Goal: Task Accomplishment & Management: Complete application form

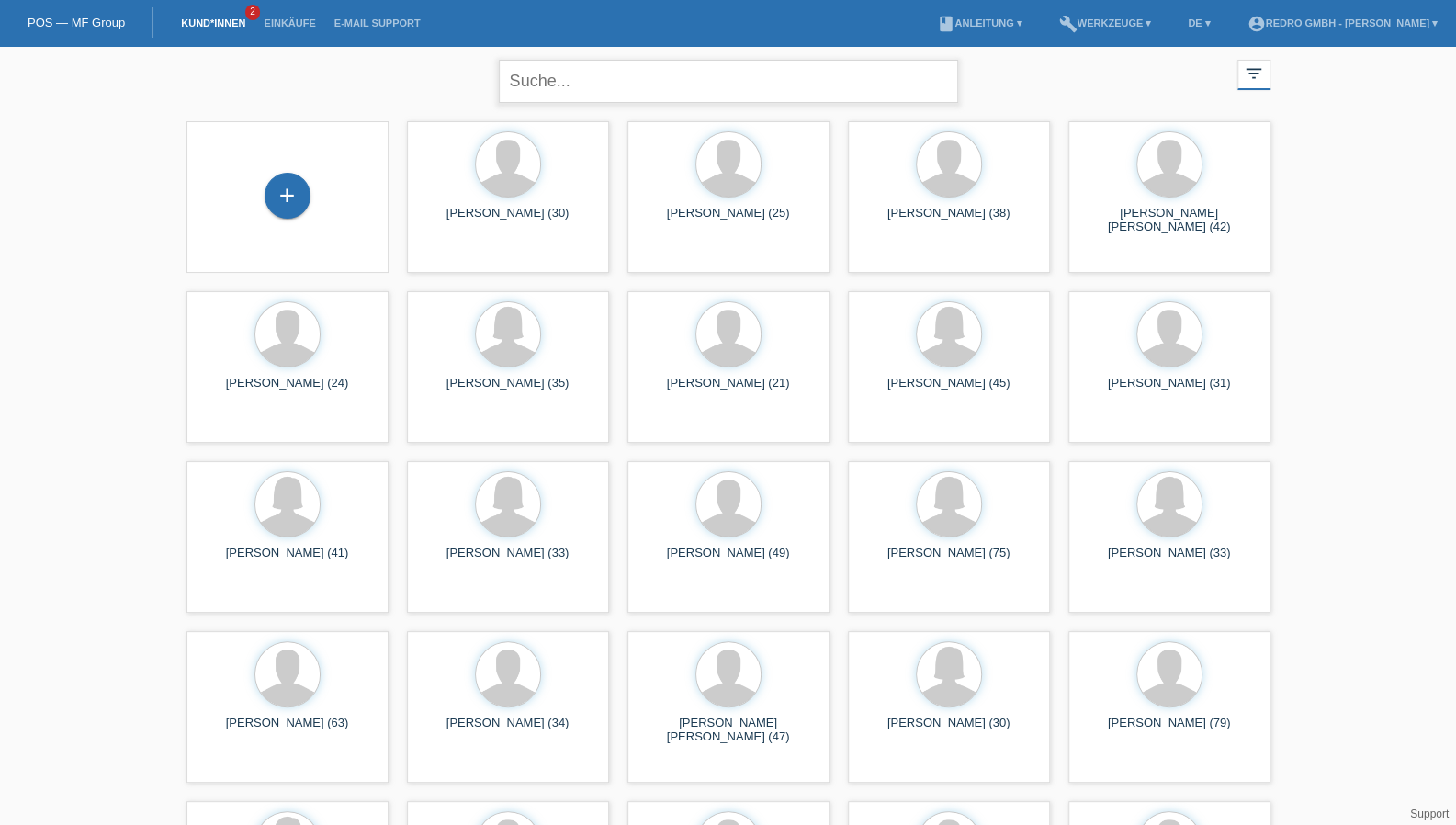
click at [657, 92] on input "text" at bounding box center [728, 81] width 459 height 43
type input "felicit"
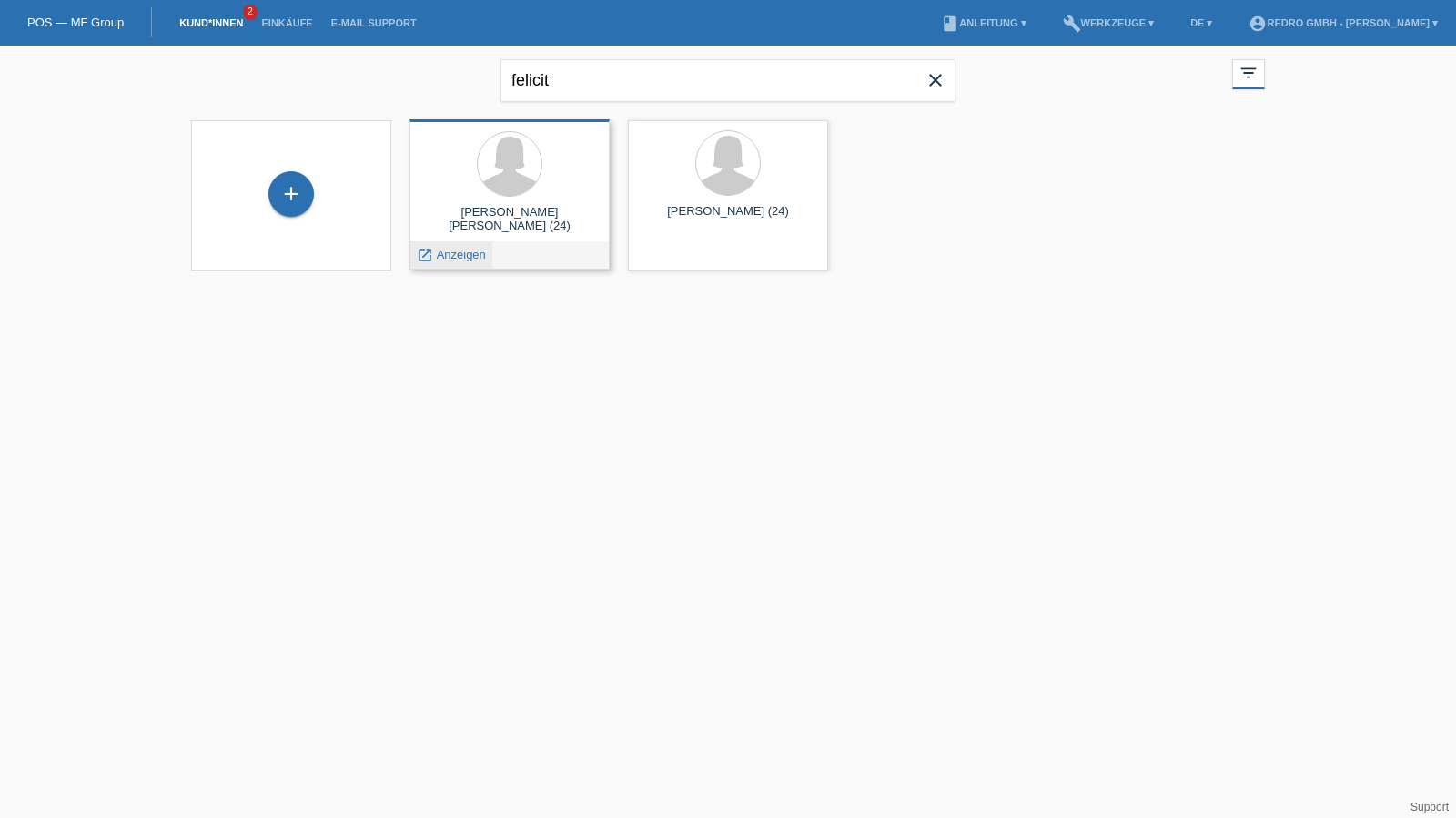
click at [476, 256] on span "Anzeigen" at bounding box center [462, 254] width 49 height 14
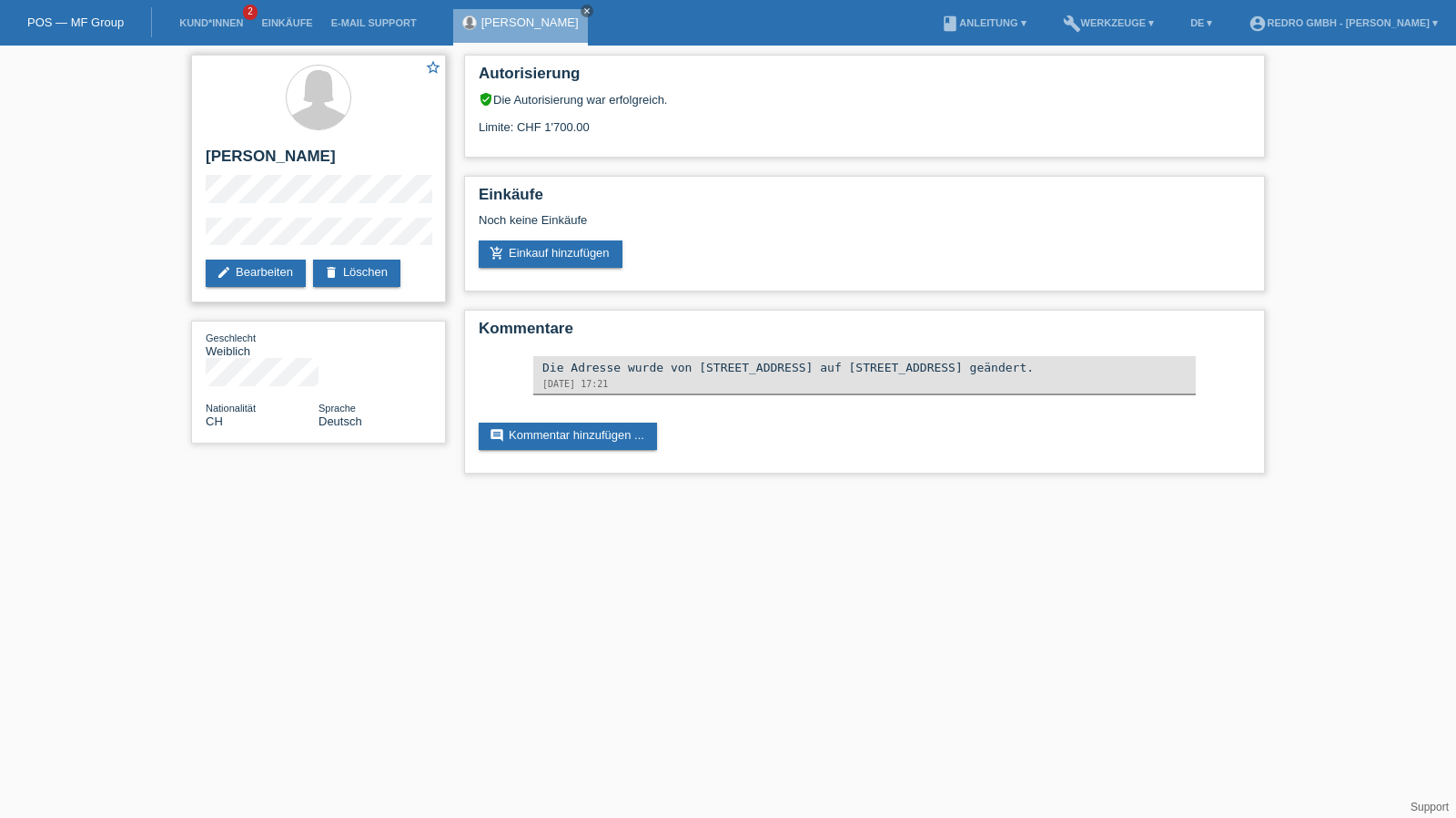
click at [192, 245] on div "star_border Felicitas Katja Pfunder edit Bearbeiten delete Löschen" at bounding box center [318, 178] width 255 height 248
click at [305, 158] on h2 "[PERSON_NAME]" at bounding box center [318, 161] width 226 height 27
click at [305, 158] on h2 "[PERSON_NAME] [PERSON_NAME]" at bounding box center [318, 161] width 226 height 27
copy div "[PERSON_NAME] [PERSON_NAME]"
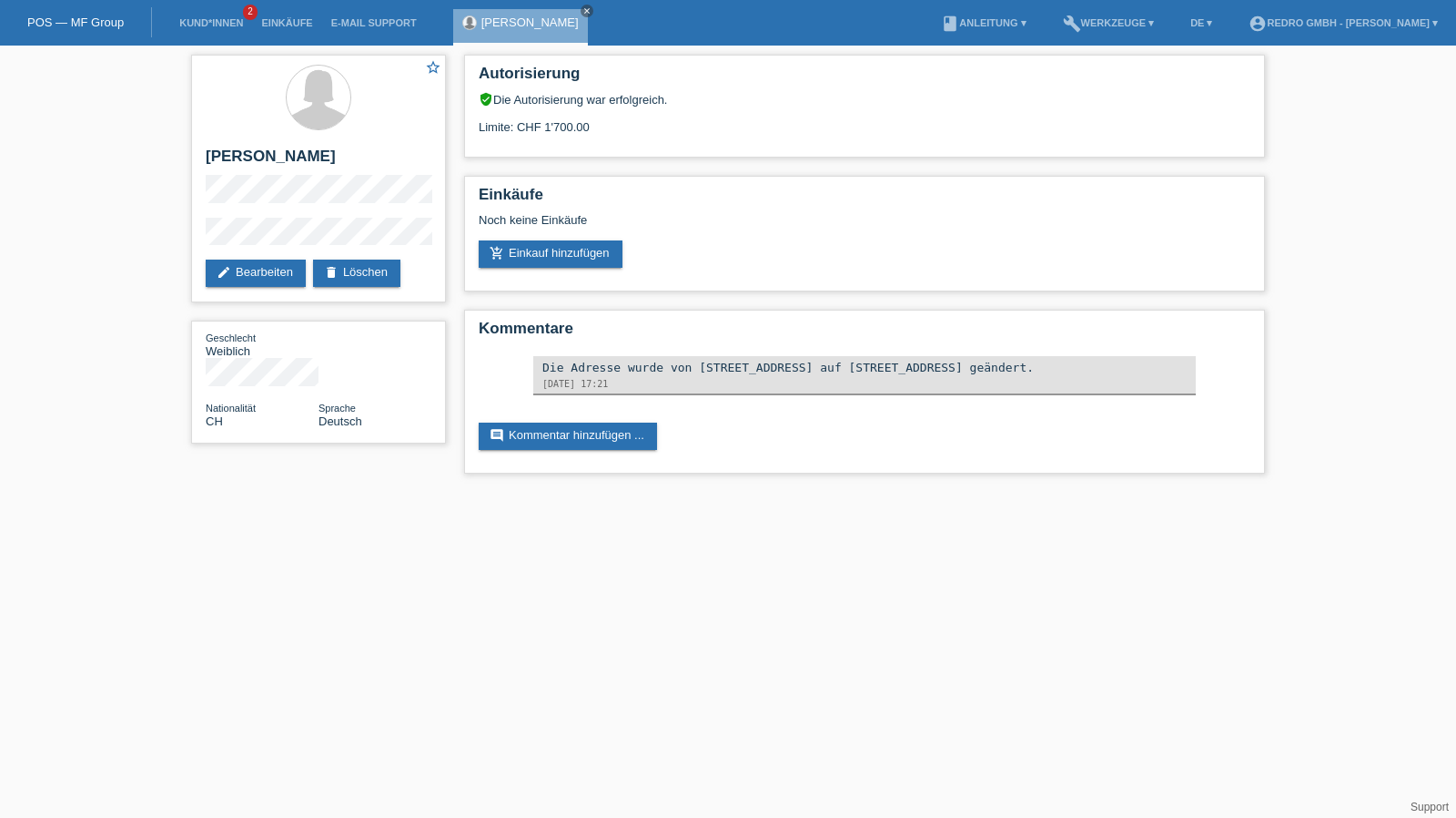
click at [173, 240] on div "star_border Felicitas Katja Pfunder edit Bearbeiten delete Löschen Geschlecht W…" at bounding box center [728, 269] width 1456 height 447
click at [173, 246] on div "star_border Felicitas Katja Pfunder edit Bearbeiten delete Löschen Geschlecht W…" at bounding box center [728, 269] width 1456 height 447
click at [363, 239] on div "star_border Felicitas Katja Pfunder edit Bearbeiten delete Löschen" at bounding box center [318, 178] width 255 height 248
click at [187, 28] on link "Kund*innen" at bounding box center [211, 23] width 82 height 11
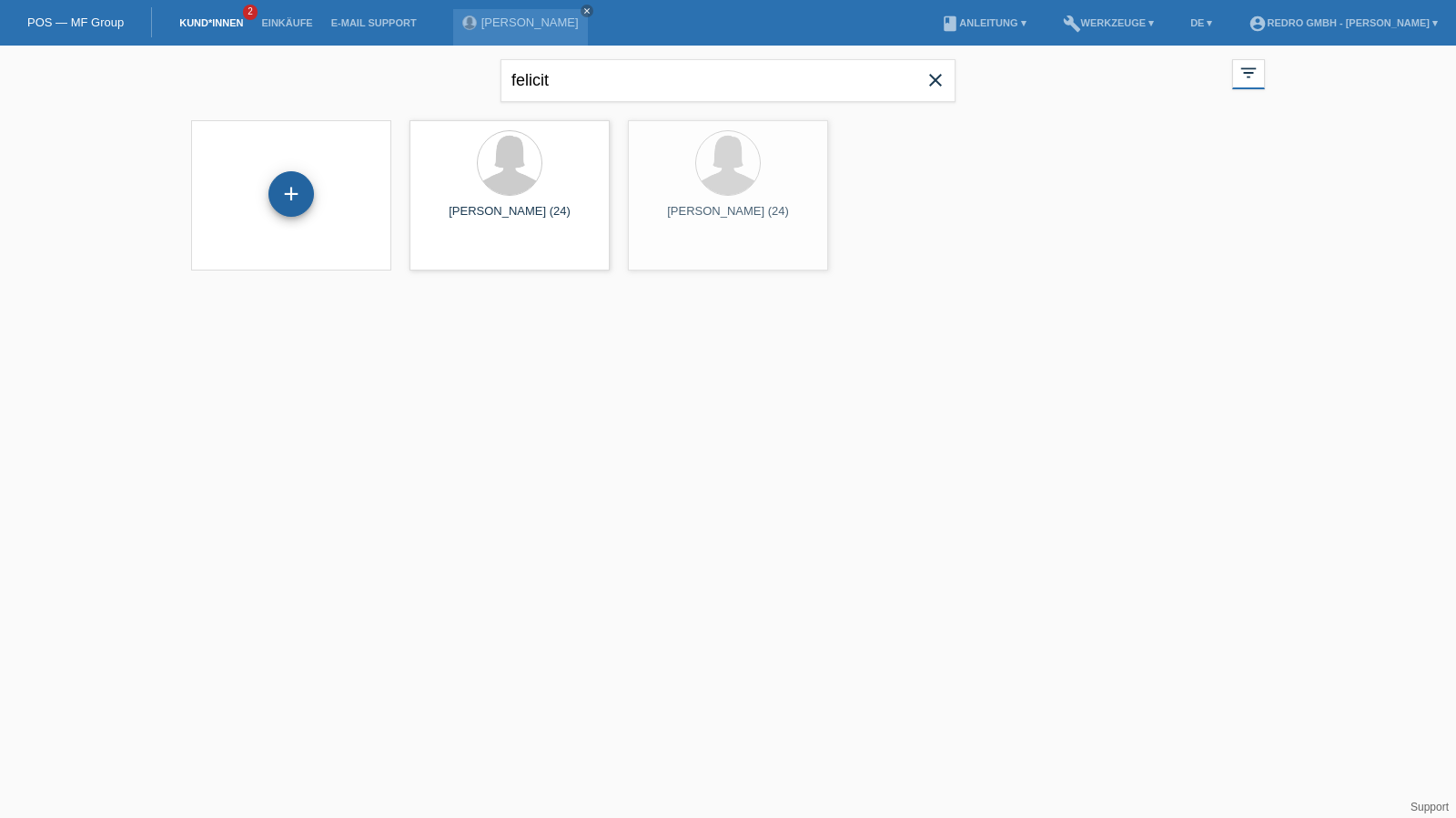
click at [304, 203] on div "+" at bounding box center [292, 194] width 44 height 31
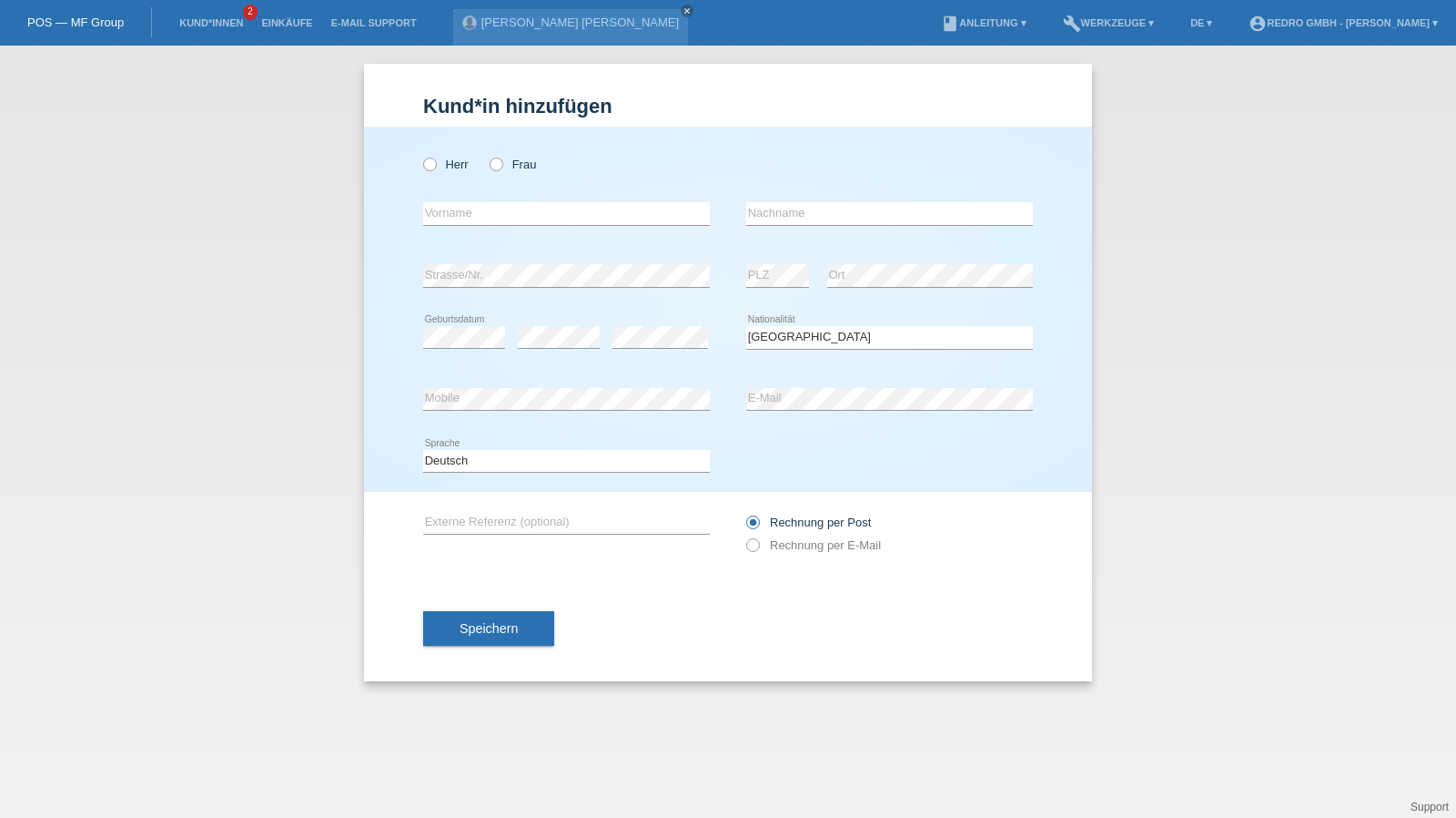
click at [504, 651] on div "Speichern" at bounding box center [728, 628] width 610 height 105
click at [508, 633] on span "Speichern" at bounding box center [488, 629] width 59 height 15
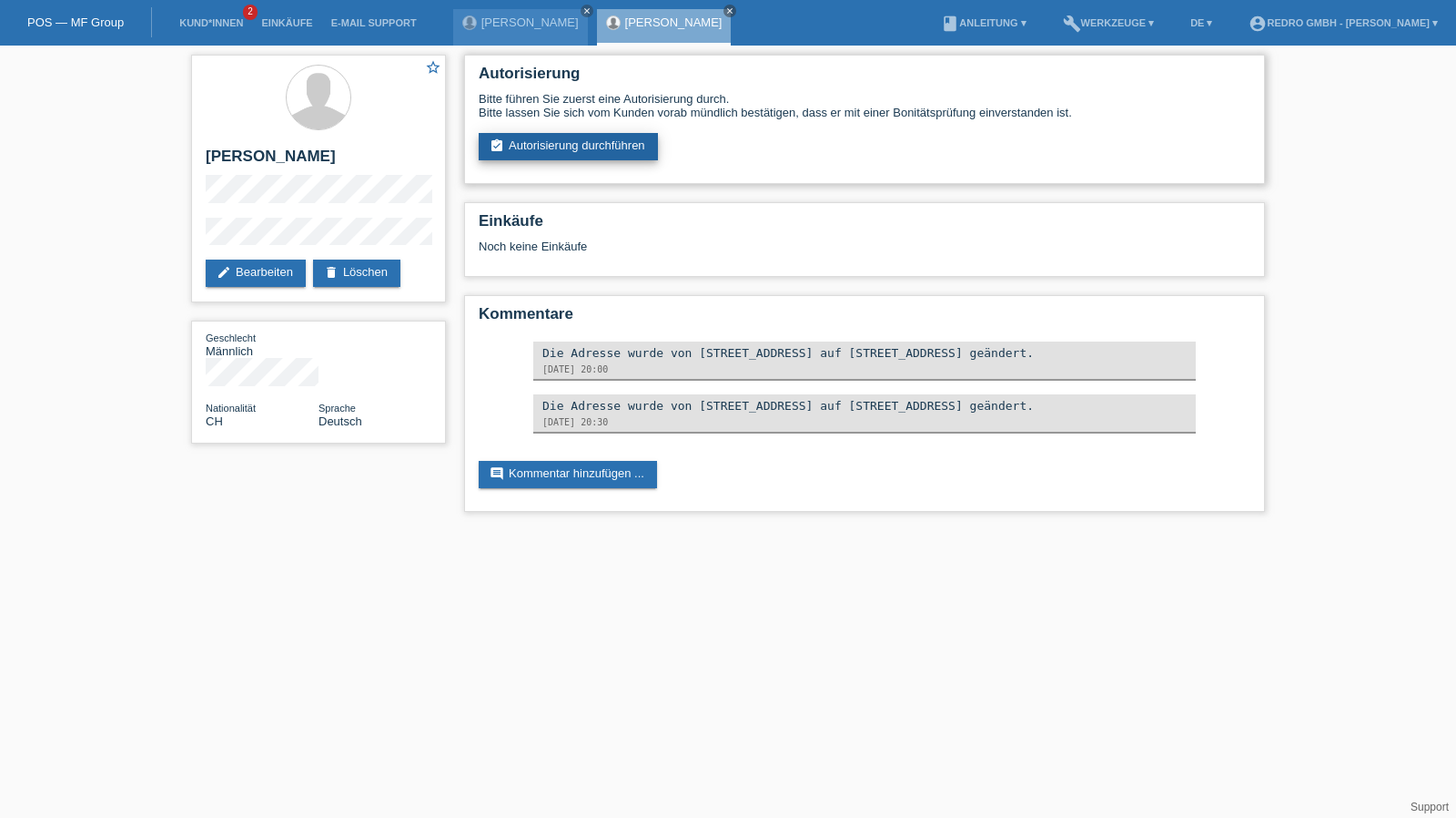
click at [518, 159] on link "assignment_turned_in Autorisierung durchführen" at bounding box center [568, 146] width 179 height 27
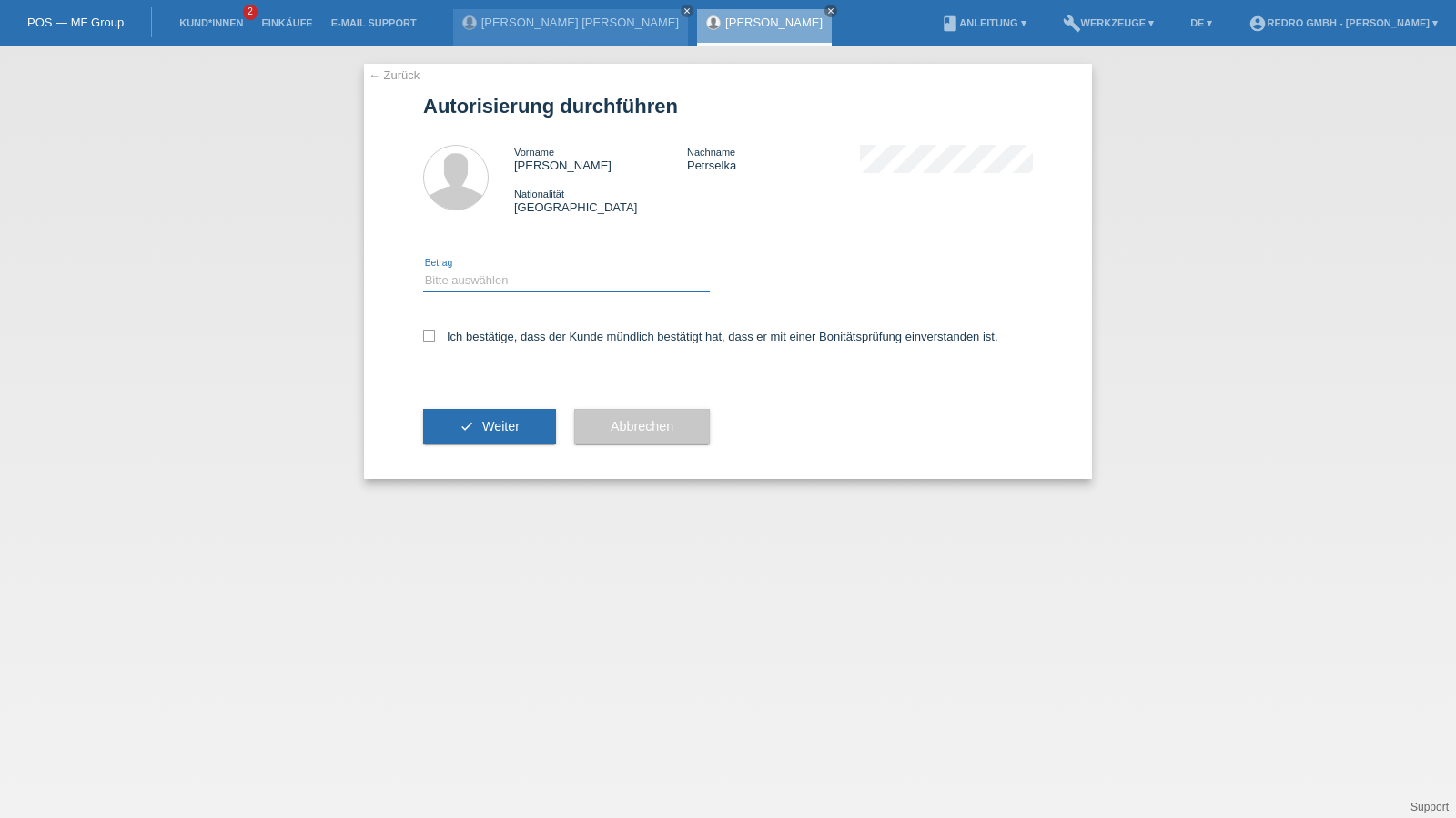
click at [542, 279] on select "Bitte auswählen CHF 1.00 - CHF 499.00 CHF 500.00 - CHF 1'999.00 CHF 2'000.00 - …" at bounding box center [566, 281] width 286 height 22
select select "1"
click at [423, 270] on select "Bitte auswählen CHF 1.00 - CHF 499.00 CHF 500.00 - CHF 1'999.00 CHF 2'000.00 - …" at bounding box center [566, 281] width 286 height 22
click at [468, 342] on label "Ich bestätige, dass der Kunde mündlich bestätigt hat, dass er mit einer Bonität…" at bounding box center [711, 336] width 575 height 14
click at [435, 341] on input "Ich bestätige, dass der Kunde mündlich bestätigt hat, dass er mit einer Bonität…" at bounding box center [429, 335] width 12 height 12
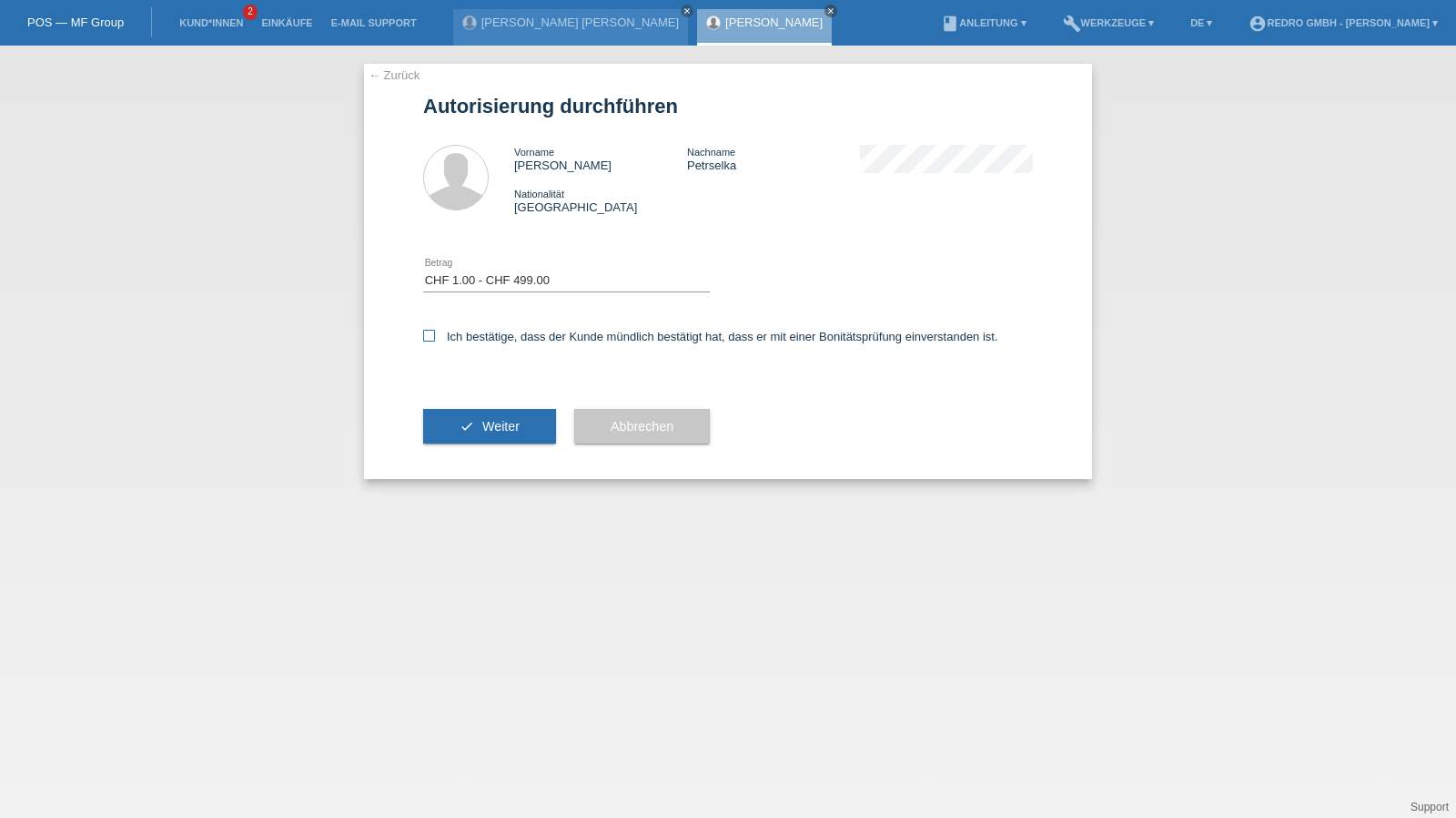
checkbox input "true"
click at [469, 436] on button "check Weiter" at bounding box center [489, 426] width 133 height 35
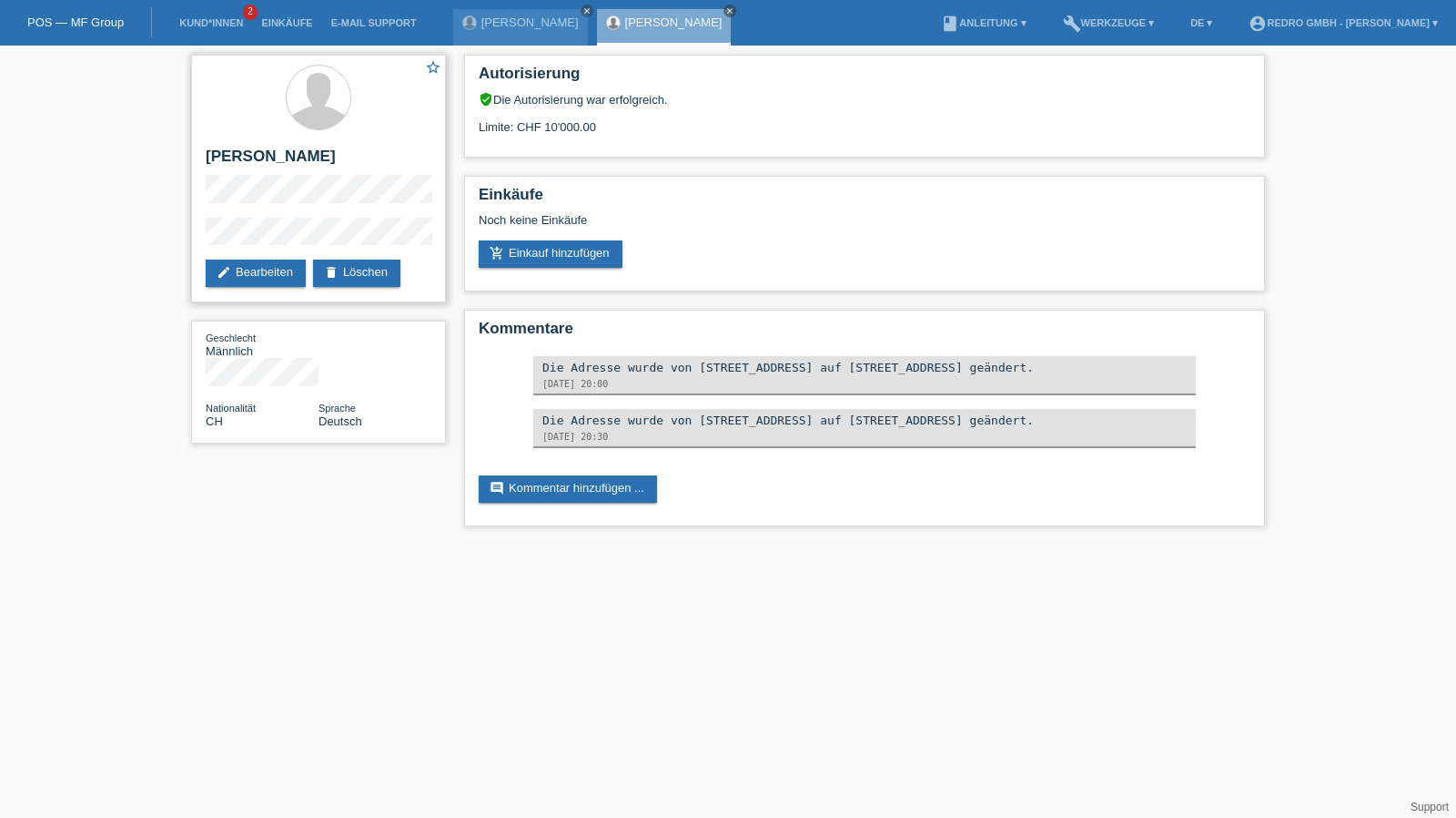
click at [257, 155] on h2 "[PERSON_NAME]" at bounding box center [318, 161] width 226 height 27
copy div "[PERSON_NAME]"
click at [163, 240] on div "star_border Luca Petrselka edit Bearbeiten delete Löschen Geschlecht Männlich N…" at bounding box center [728, 295] width 1456 height 499
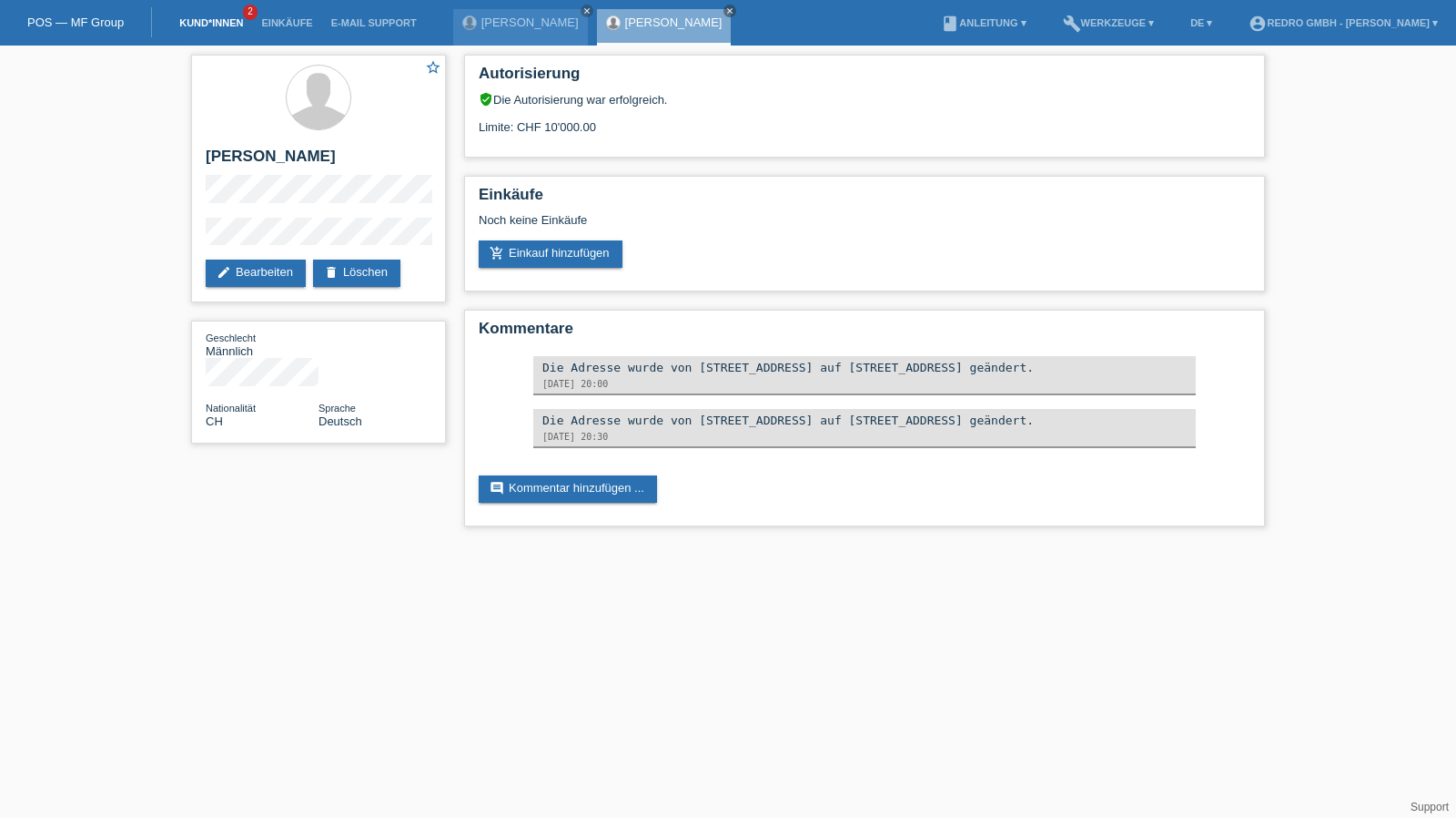
click at [226, 28] on link "Kund*innen" at bounding box center [211, 23] width 82 height 11
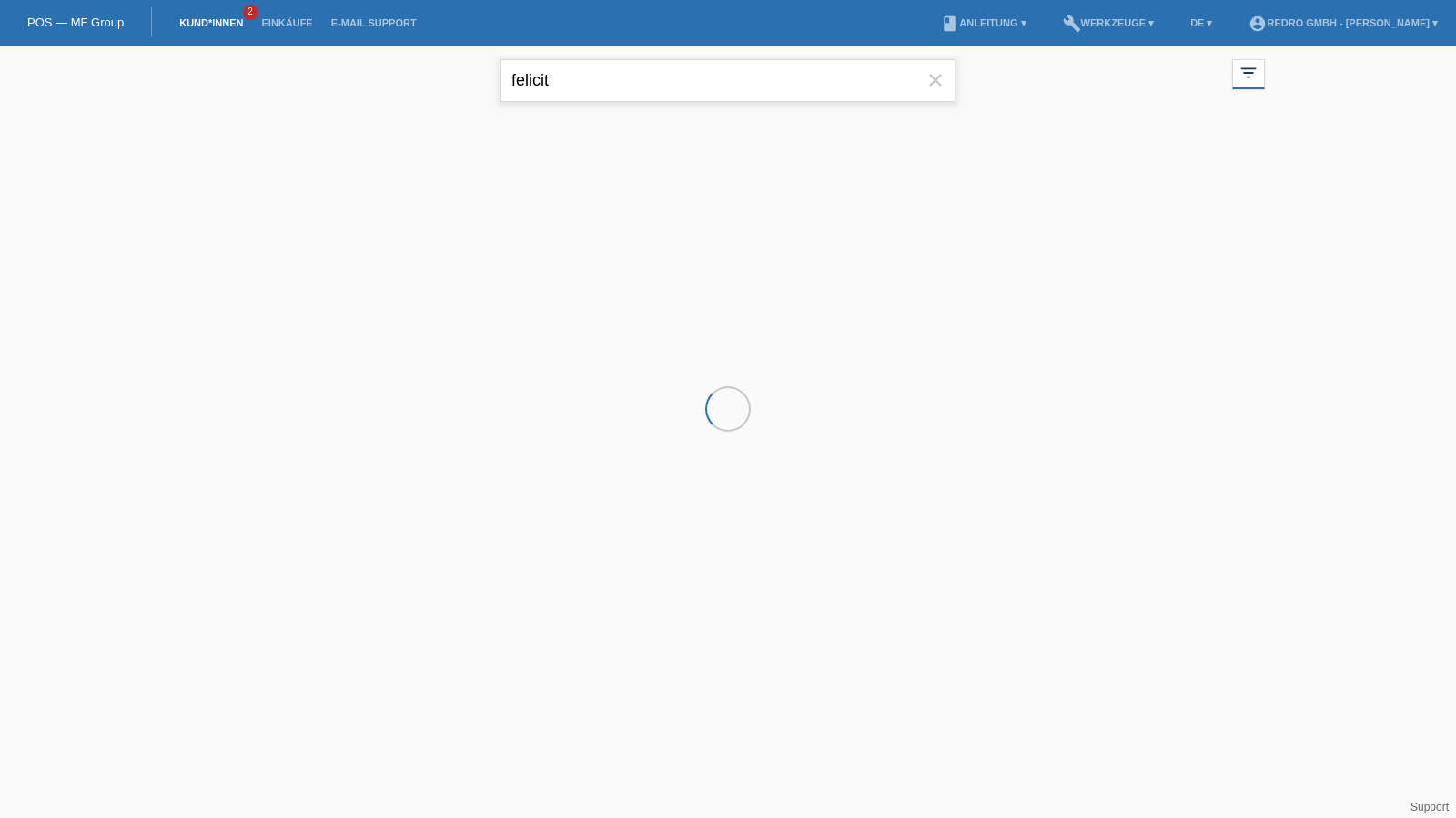
click at [684, 73] on input "felicit" at bounding box center [727, 81] width 455 height 43
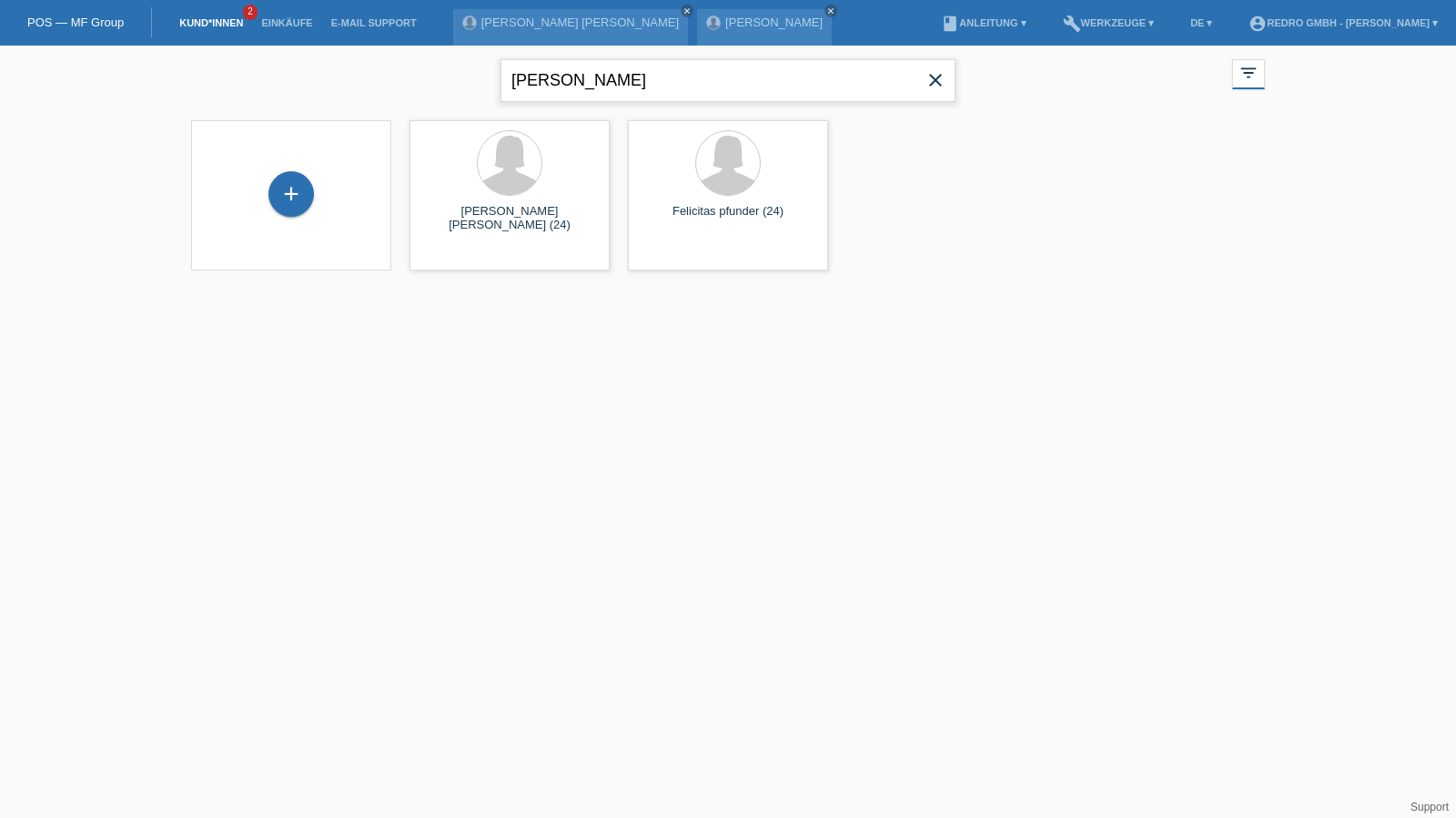
type input "[PERSON_NAME]"
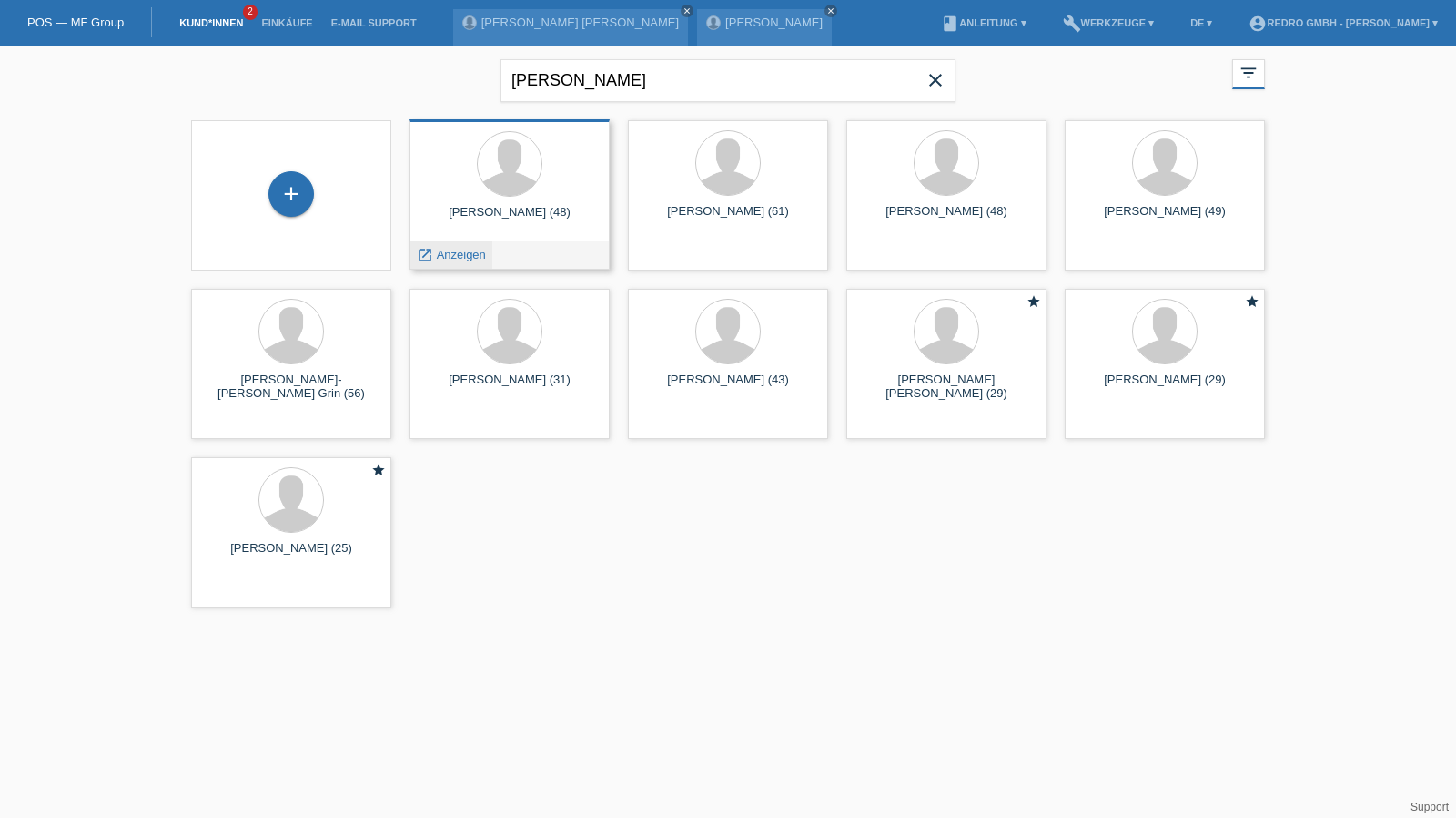
click at [451, 258] on span "Anzeigen" at bounding box center [462, 254] width 49 height 14
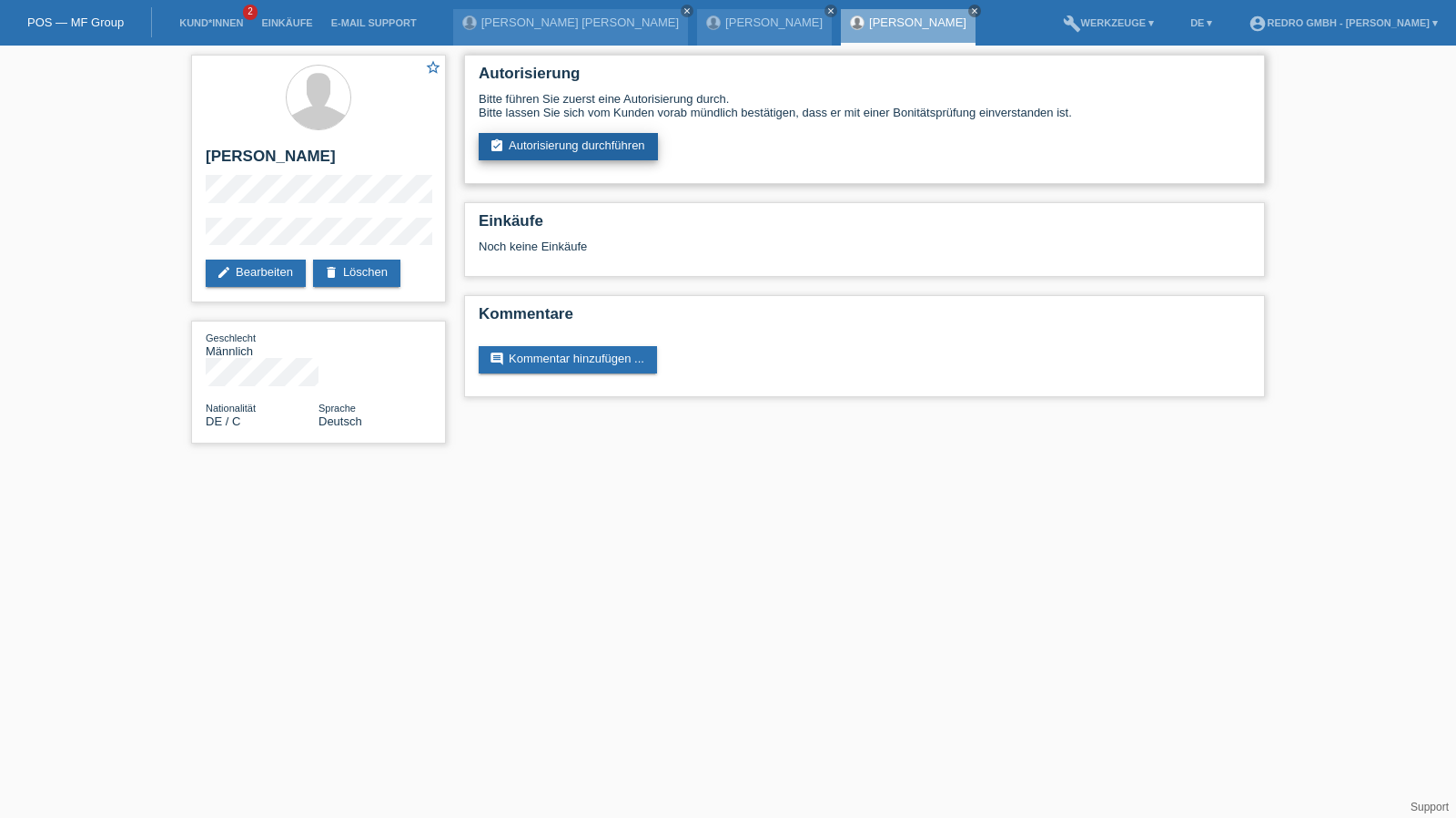
click at [551, 159] on link "assignment_turned_in Autorisierung durchführen" at bounding box center [568, 146] width 179 height 27
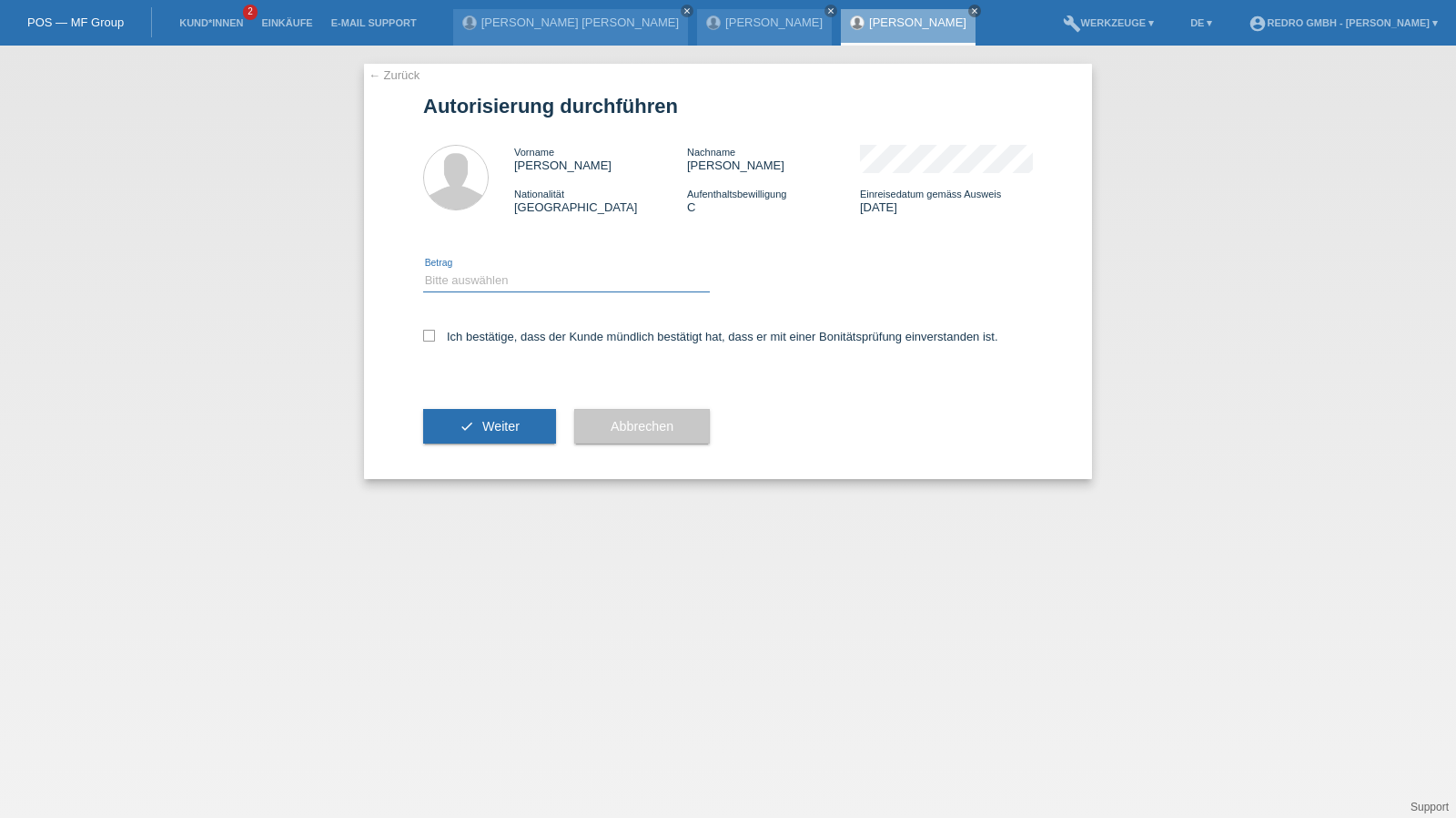
click at [473, 288] on select "Bitte auswählen CHF 1.00 - CHF 499.00 CHF 500.00 - CHF 1'999.00 CHF 2'000.00 - …" at bounding box center [566, 281] width 286 height 22
select select "1"
click at [423, 270] on select "Bitte auswählen CHF 1.00 - CHF 499.00 CHF 500.00 - CHF 1'999.00 CHF 2'000.00 - …" at bounding box center [566, 281] width 286 height 22
click at [470, 347] on div "Ich bestätige, dass der Kunde mündlich bestätigt hat, dass er mit einer Bonität…" at bounding box center [728, 342] width 610 height 62
click at [473, 338] on label "Ich bestätige, dass der Kunde mündlich bestätigt hat, dass er mit einer Bonität…" at bounding box center [711, 336] width 575 height 14
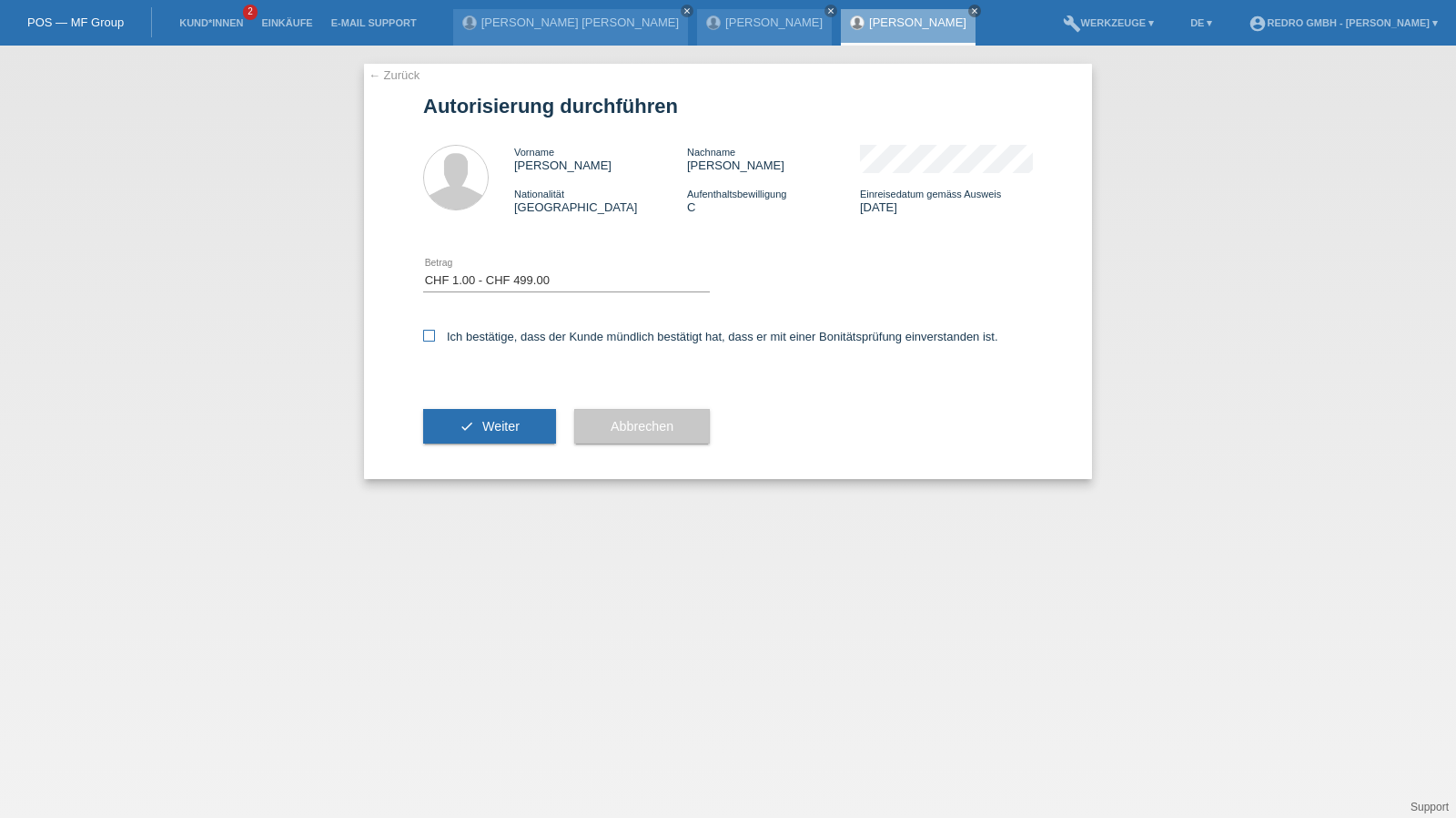
click at [435, 338] on input "Ich bestätige, dass der Kunde mündlich bestätigt hat, dass er mit einer Bonität…" at bounding box center [429, 335] width 12 height 12
checkbox input "true"
click at [448, 438] on button "check Weiter" at bounding box center [489, 426] width 133 height 35
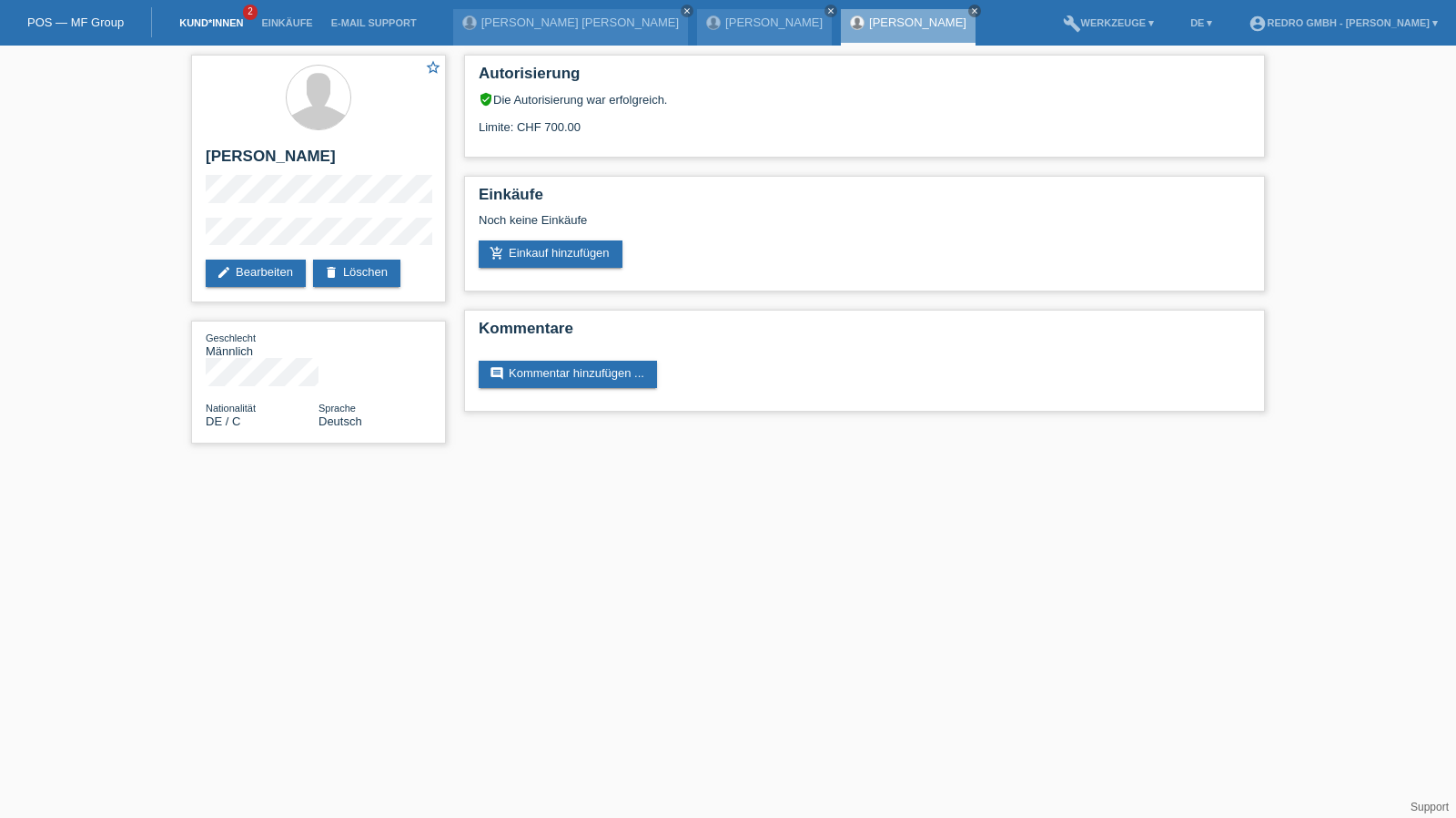
click at [209, 26] on link "Kund*innen" at bounding box center [211, 23] width 82 height 11
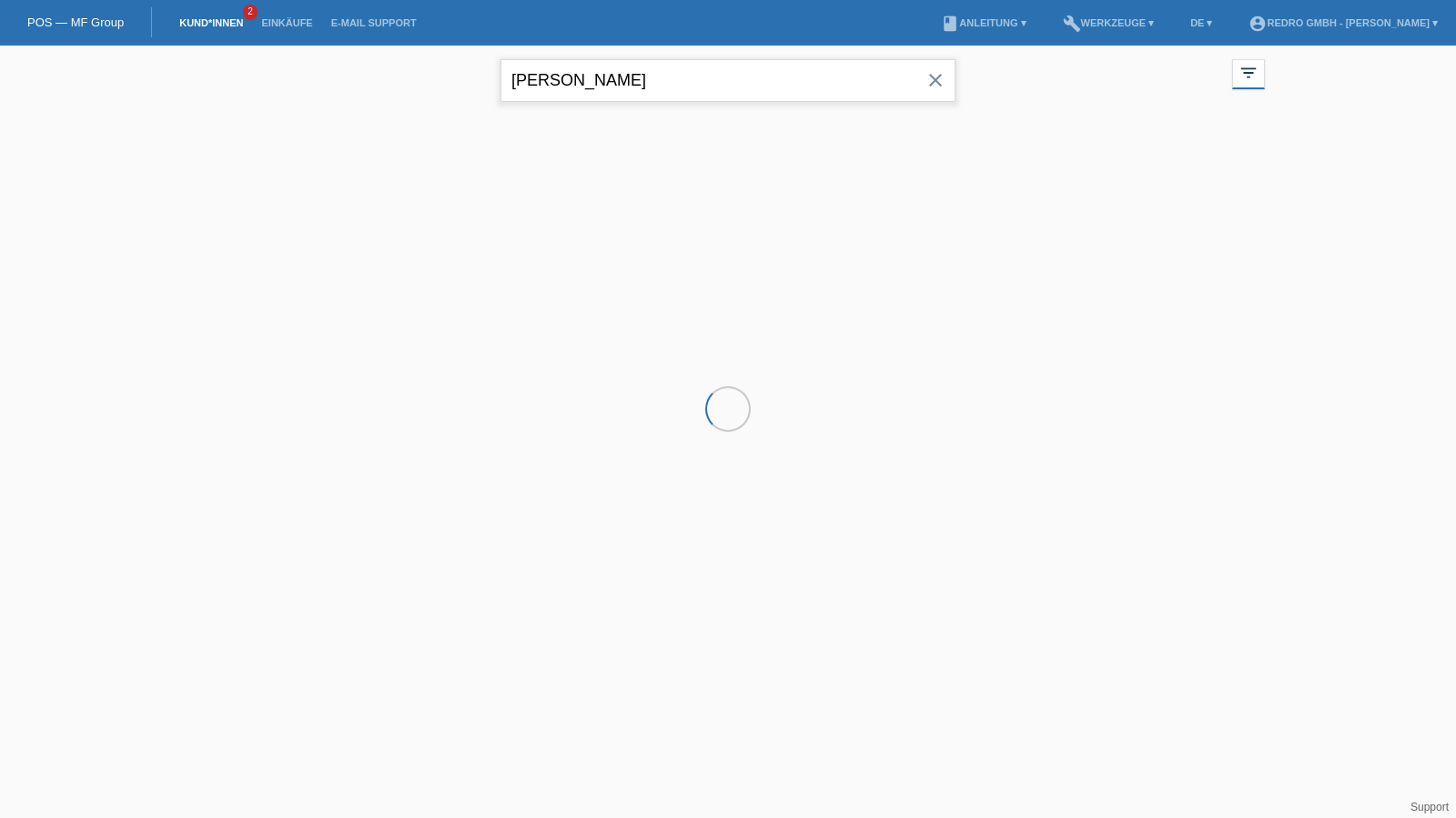
click at [605, 91] on input "[PERSON_NAME]" at bounding box center [727, 81] width 455 height 43
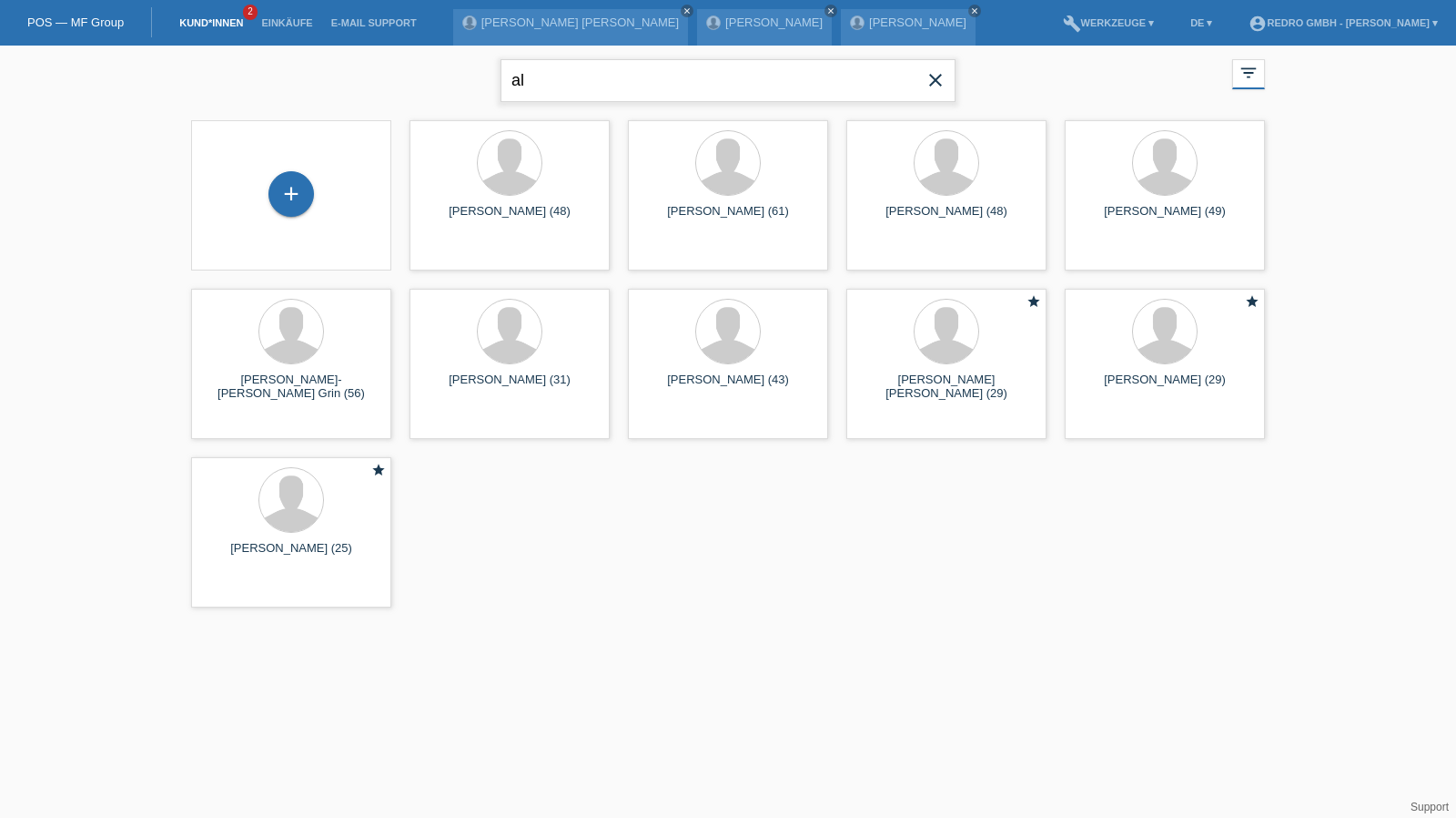
type input "a"
type input "jakulan"
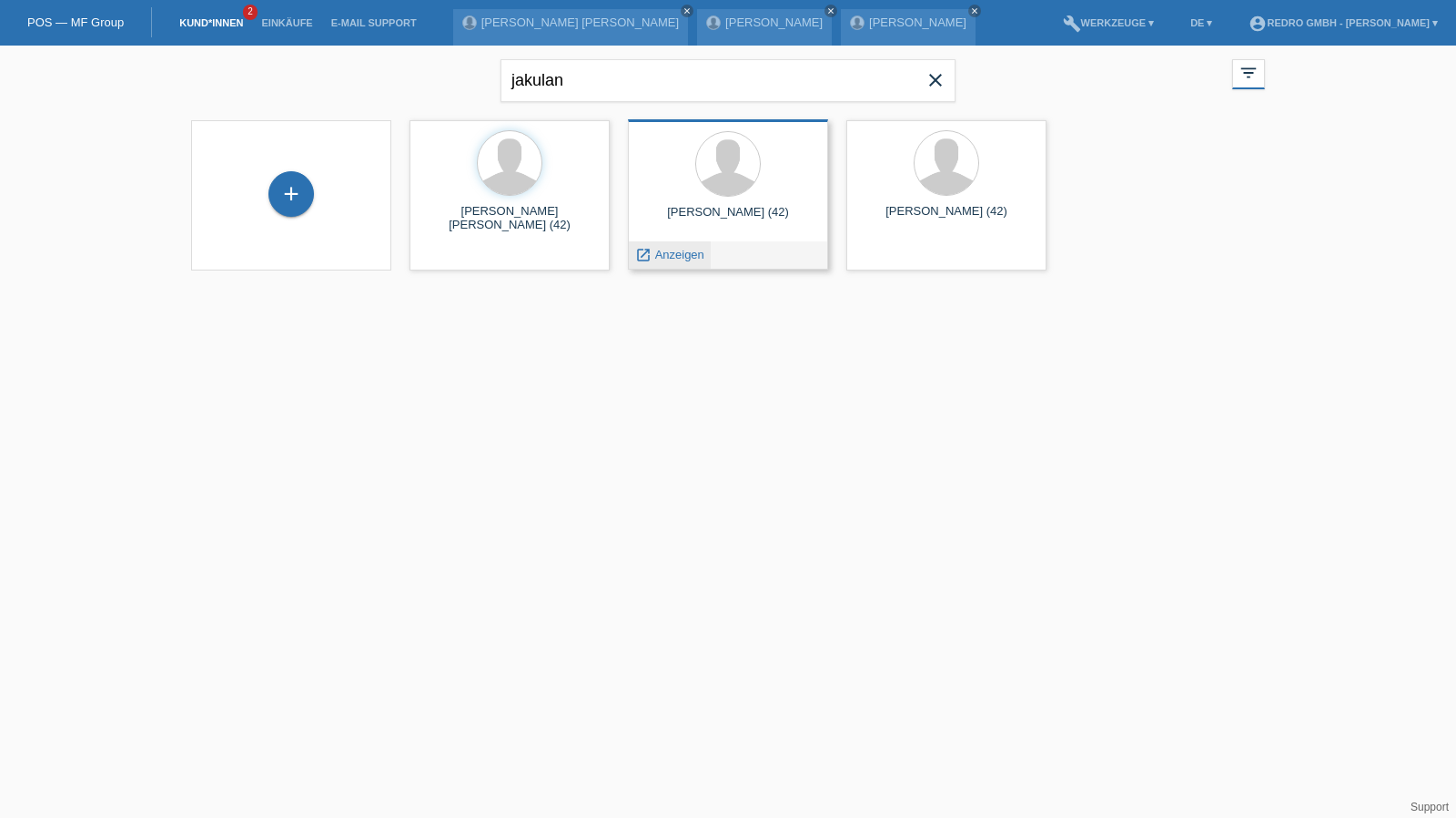
click at [672, 256] on span "Anzeigen" at bounding box center [680, 254] width 49 height 14
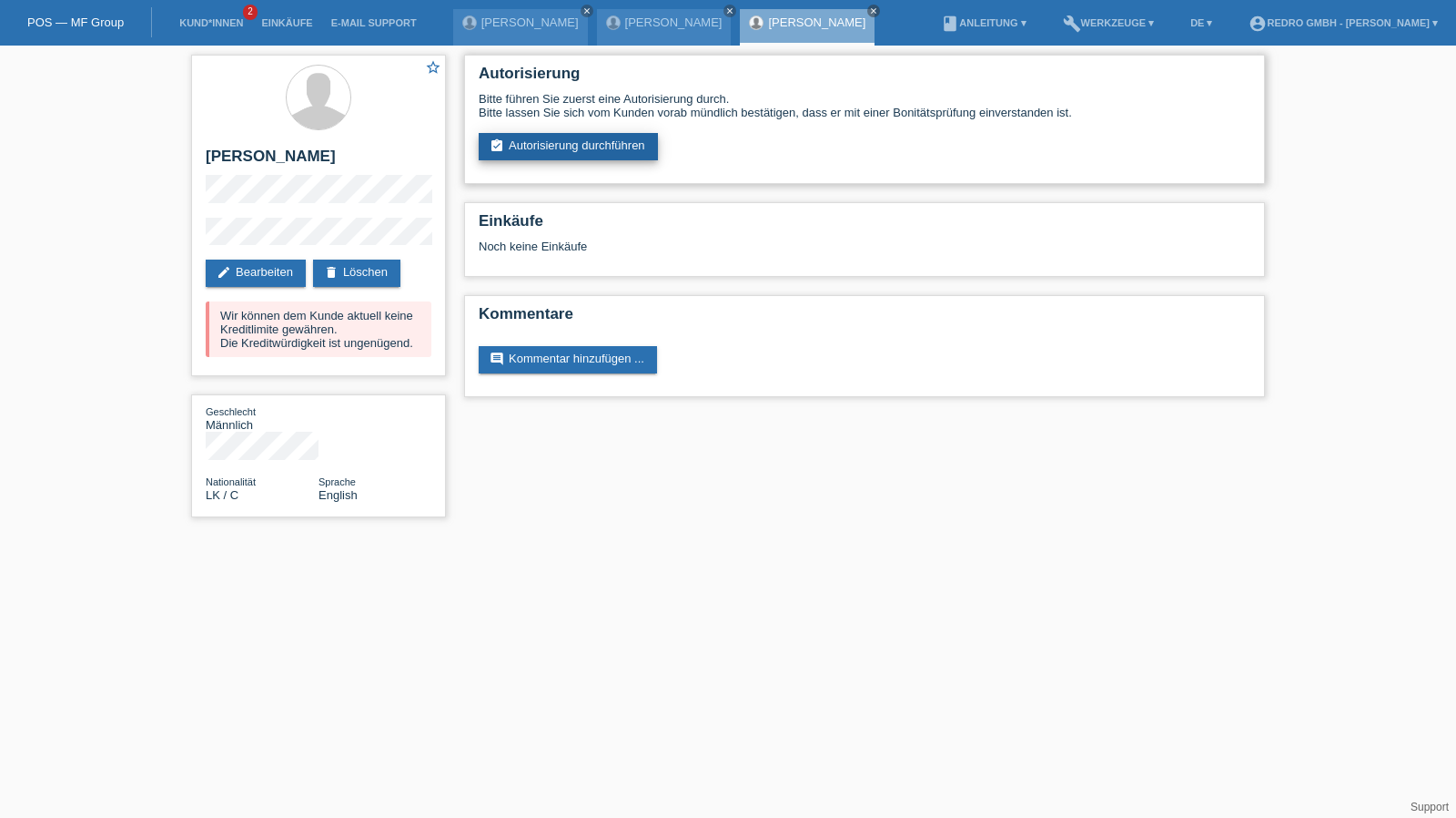
click at [564, 154] on link "assignment_turned_in Autorisierung durchführen" at bounding box center [568, 146] width 179 height 27
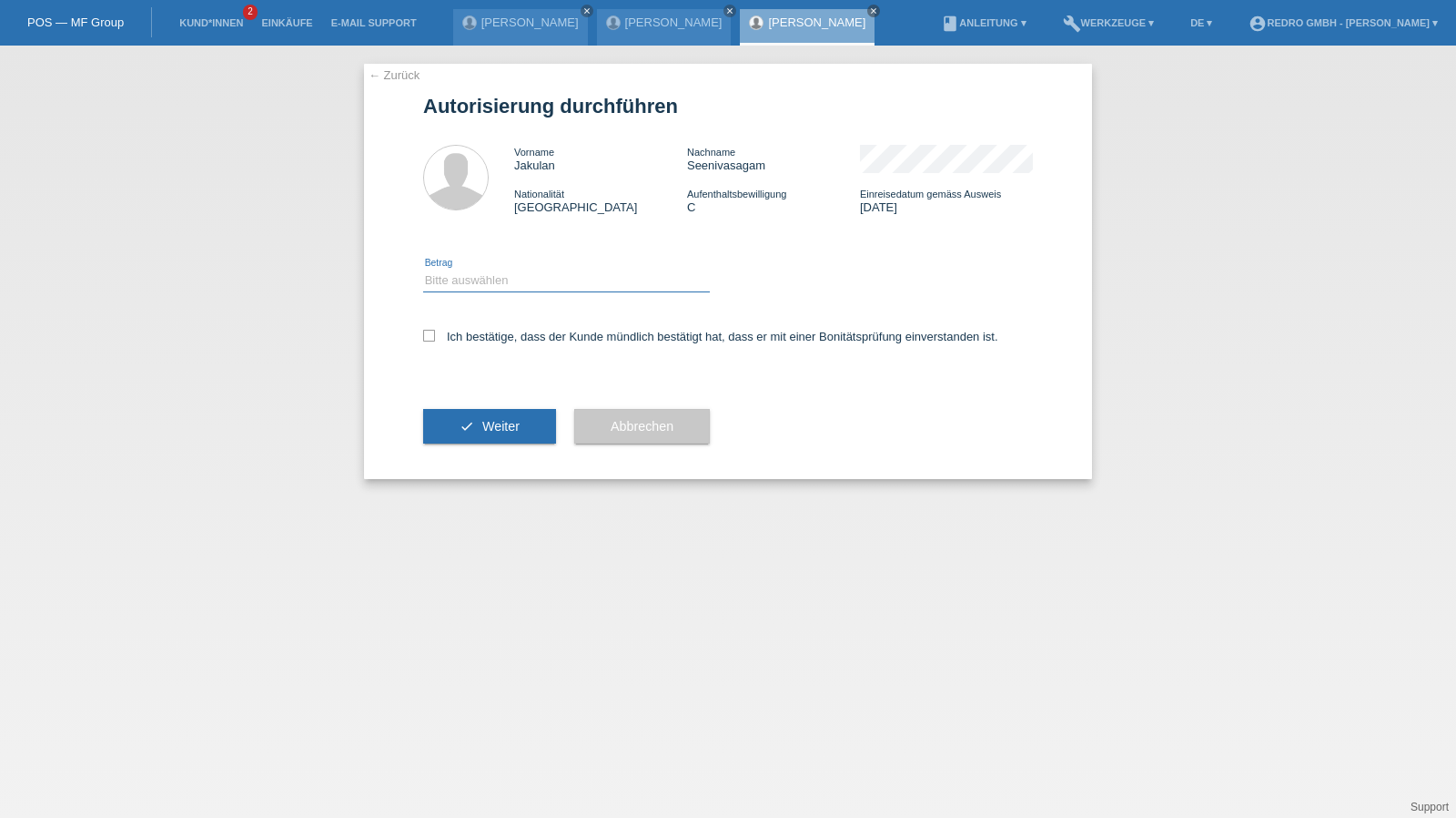
click at [489, 275] on select "Bitte auswählen CHF 1.00 - CHF 499.00 CHF 500.00 - CHF 1'999.00 CHF 2'000.00 - …" at bounding box center [566, 281] width 286 height 22
select select "1"
click at [423, 270] on select "Bitte auswählen CHF 1.00 - CHF 499.00 CHF 500.00 - CHF 1'999.00 CHF 2'000.00 - …" at bounding box center [566, 281] width 286 height 22
click at [453, 336] on label "Ich bestätige, dass der Kunde mündlich bestätigt hat, dass er mit einer Bonität…" at bounding box center [711, 336] width 575 height 14
click at [435, 336] on input "Ich bestätige, dass der Kunde mündlich bestätigt hat, dass er mit einer Bonität…" at bounding box center [429, 335] width 12 height 12
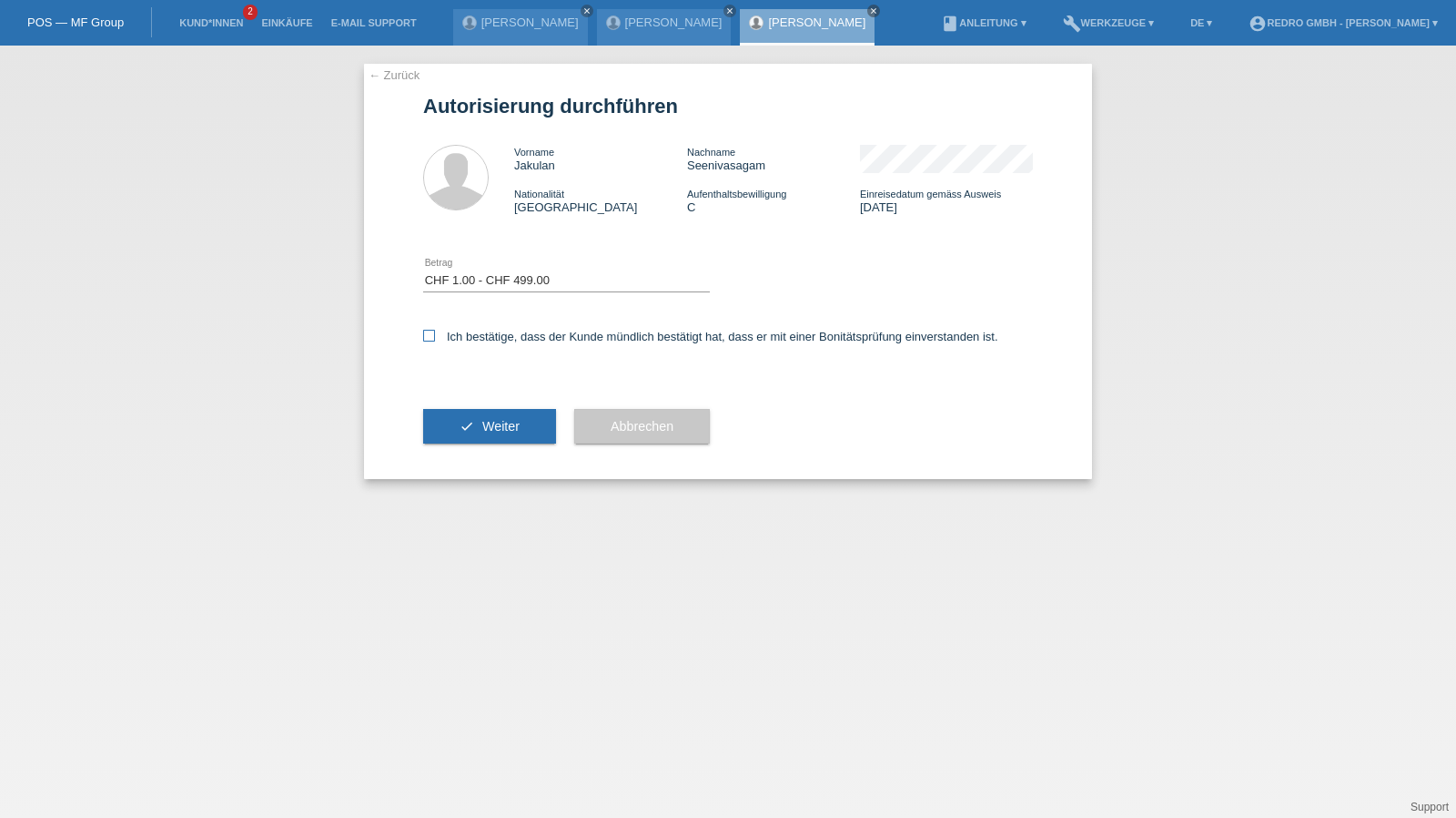
checkbox input "true"
click at [458, 417] on button "check Weiter" at bounding box center [489, 426] width 133 height 35
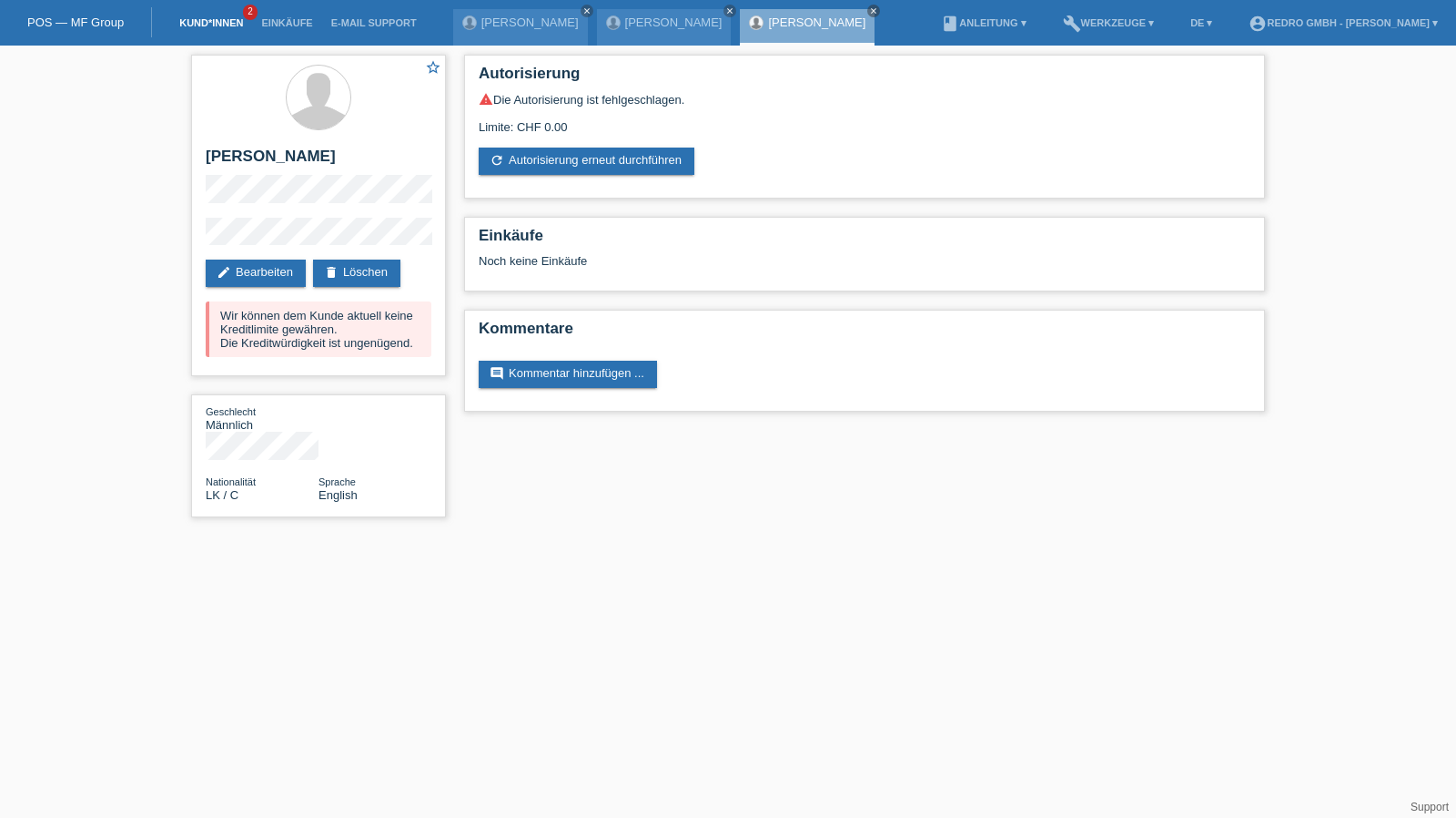
click at [212, 23] on link "Kund*innen" at bounding box center [211, 23] width 82 height 11
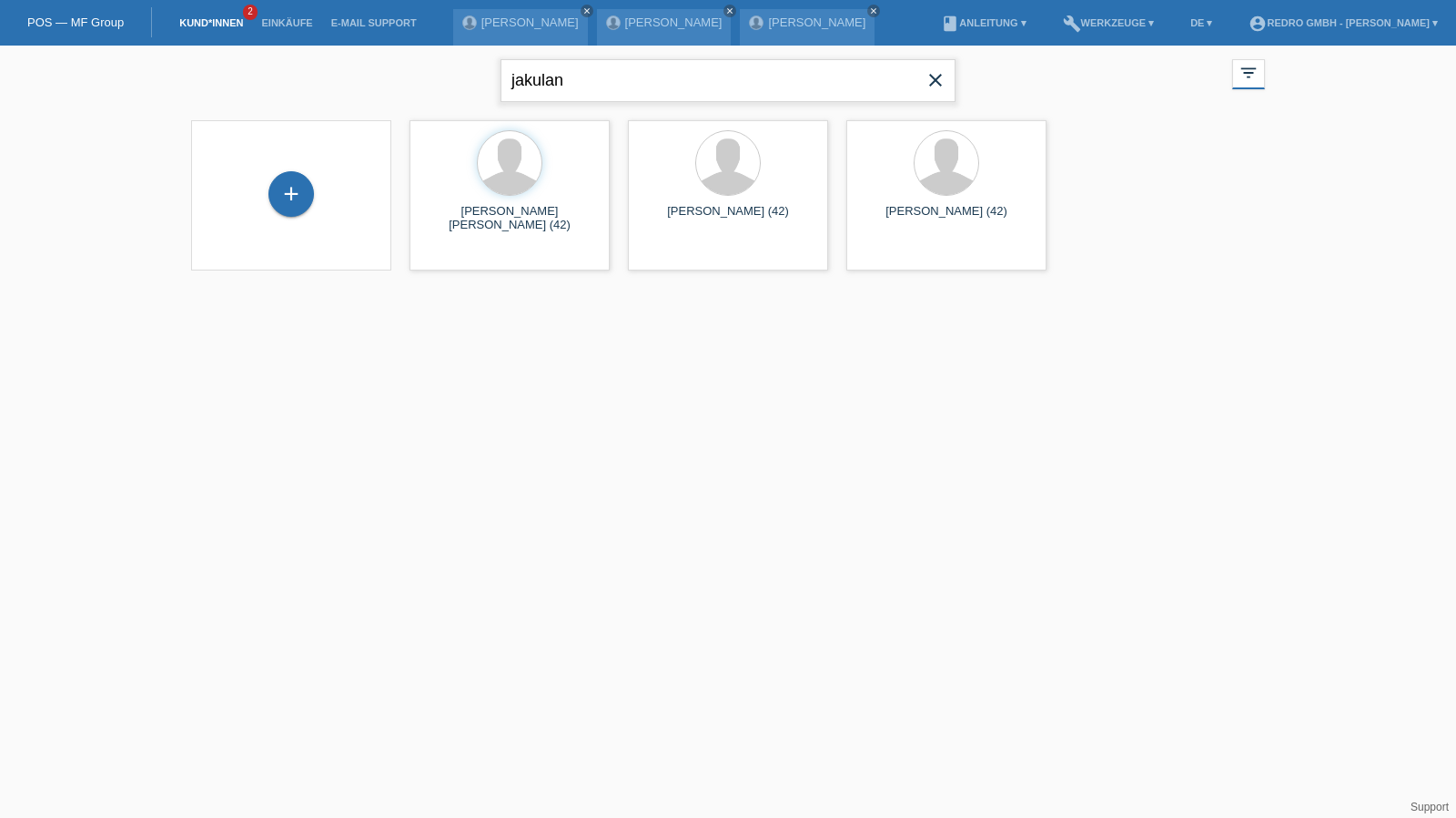
click at [631, 84] on input "jakulan" at bounding box center [727, 81] width 455 height 43
type input "[PERSON_NAME]"
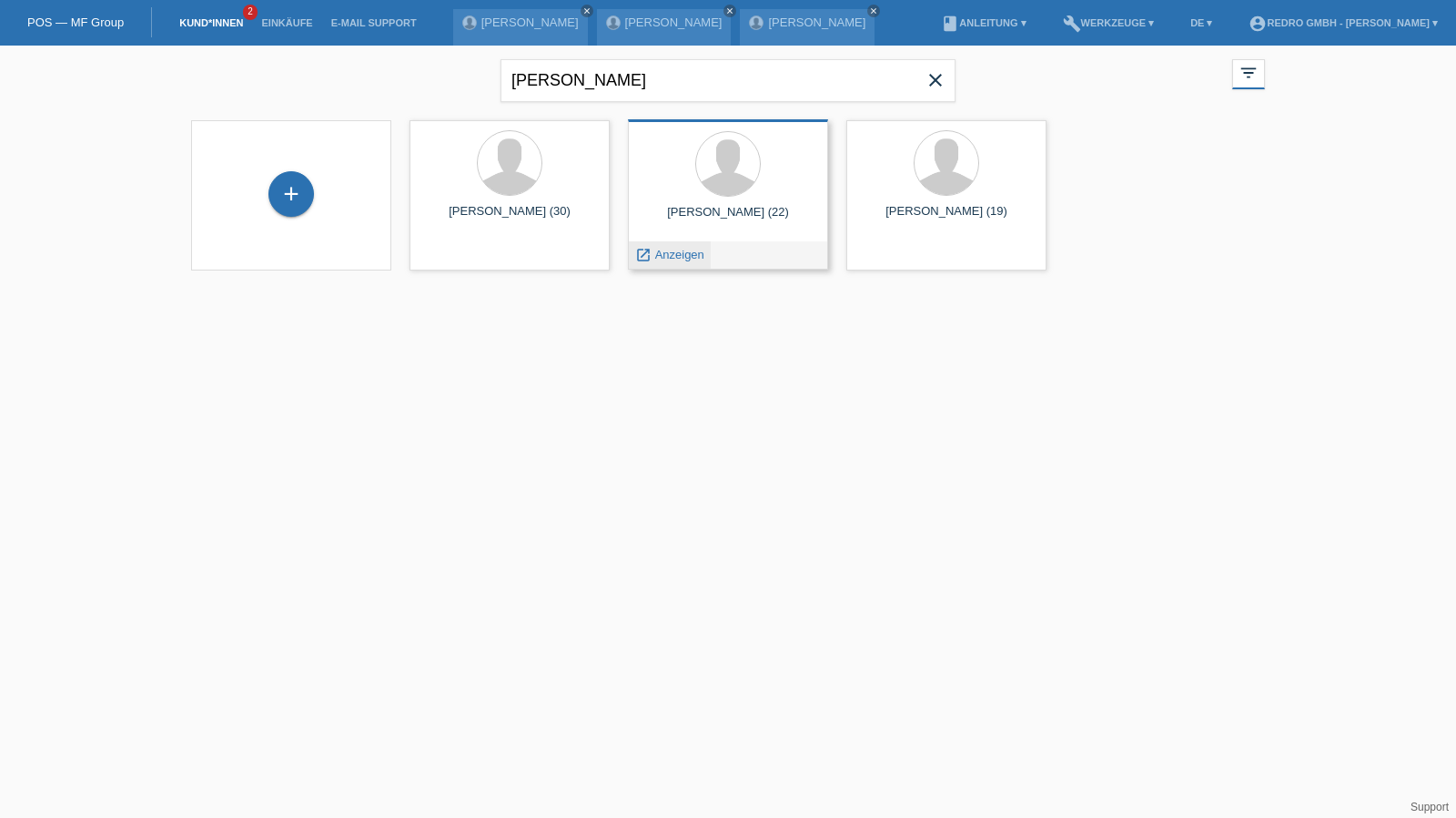
click at [689, 251] on span "Anzeigen" at bounding box center [680, 254] width 49 height 14
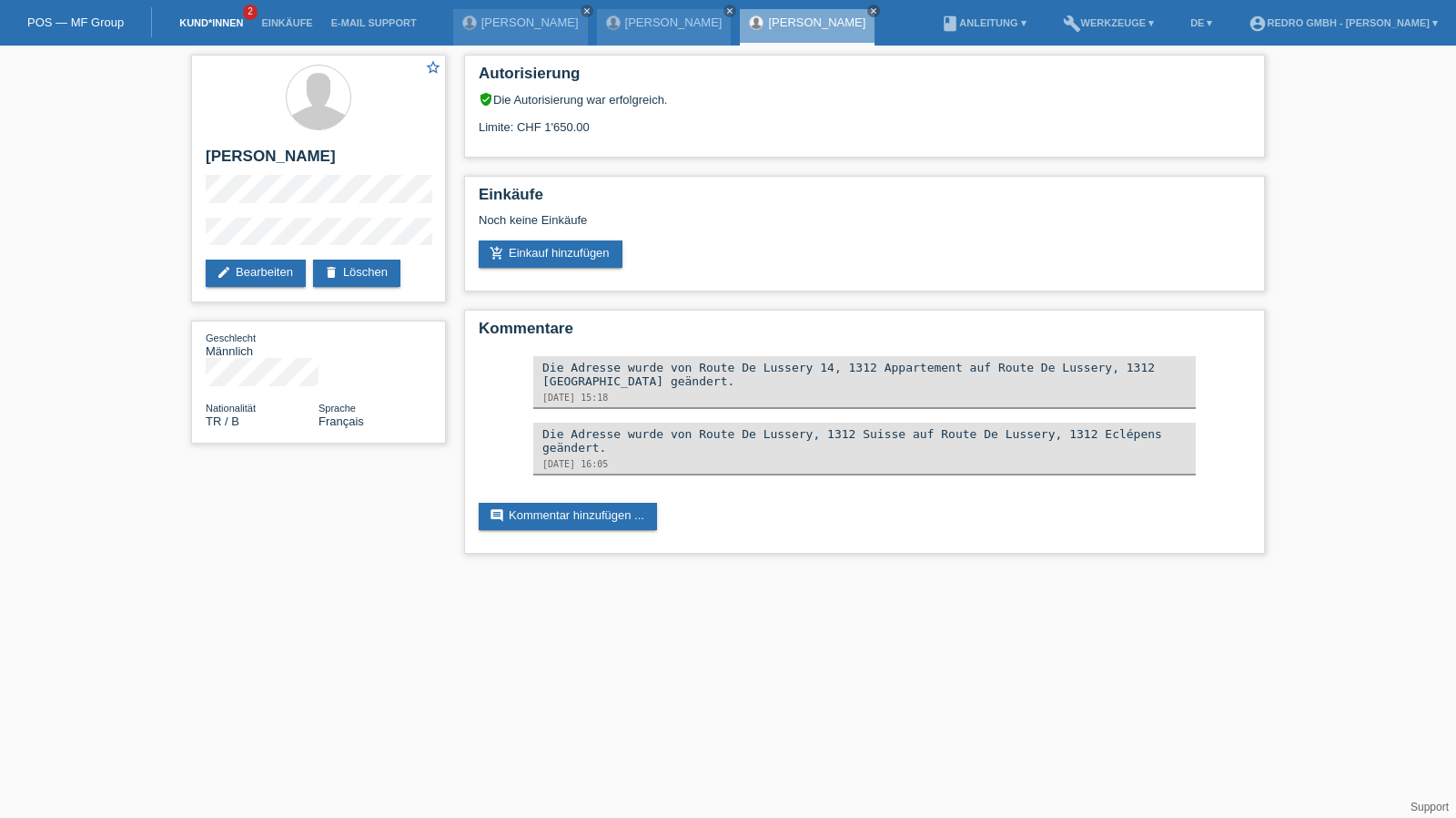
click at [188, 25] on link "Kund*innen" at bounding box center [211, 23] width 82 height 11
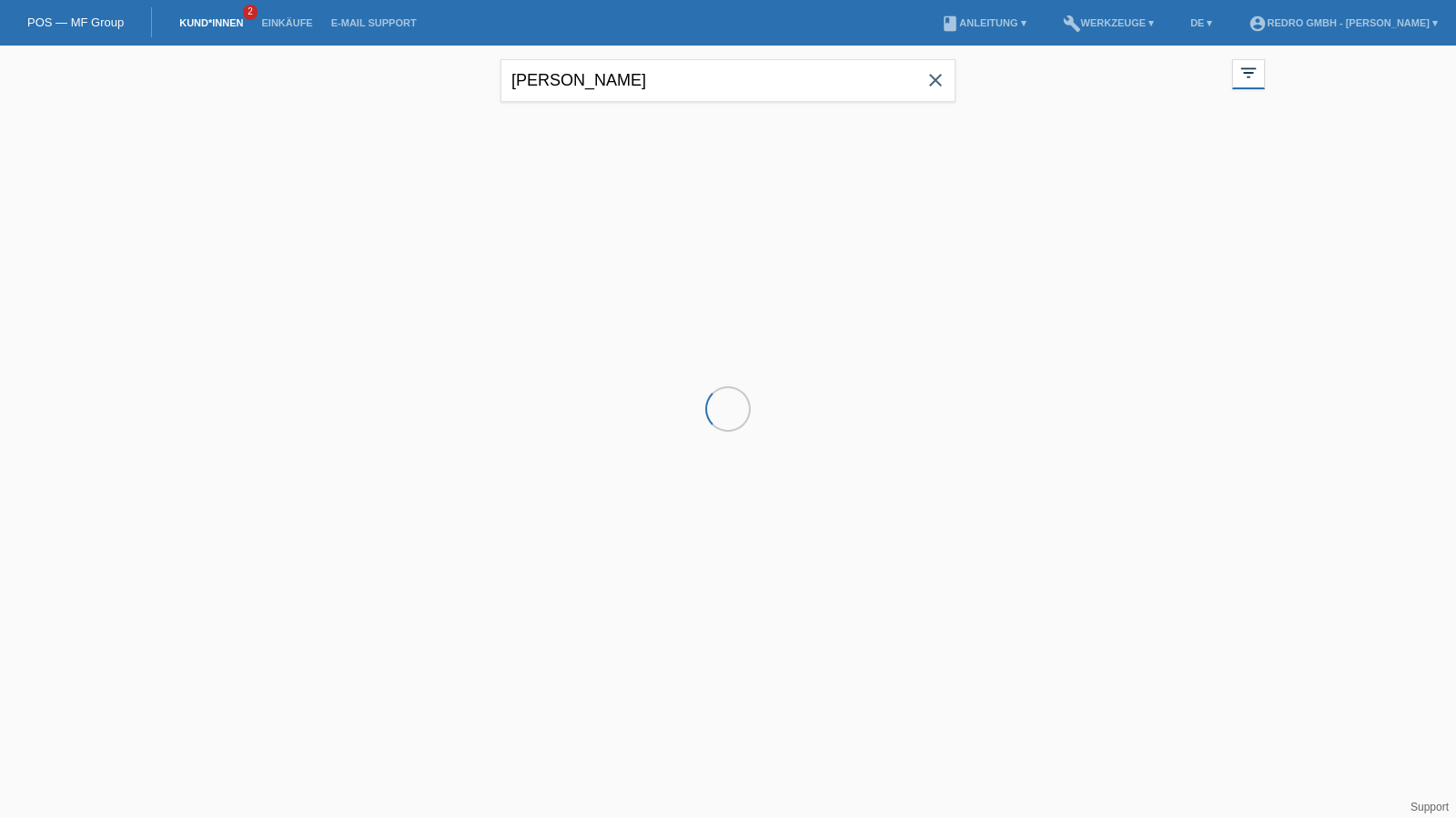
click at [610, 71] on input "alper" at bounding box center [727, 81] width 455 height 43
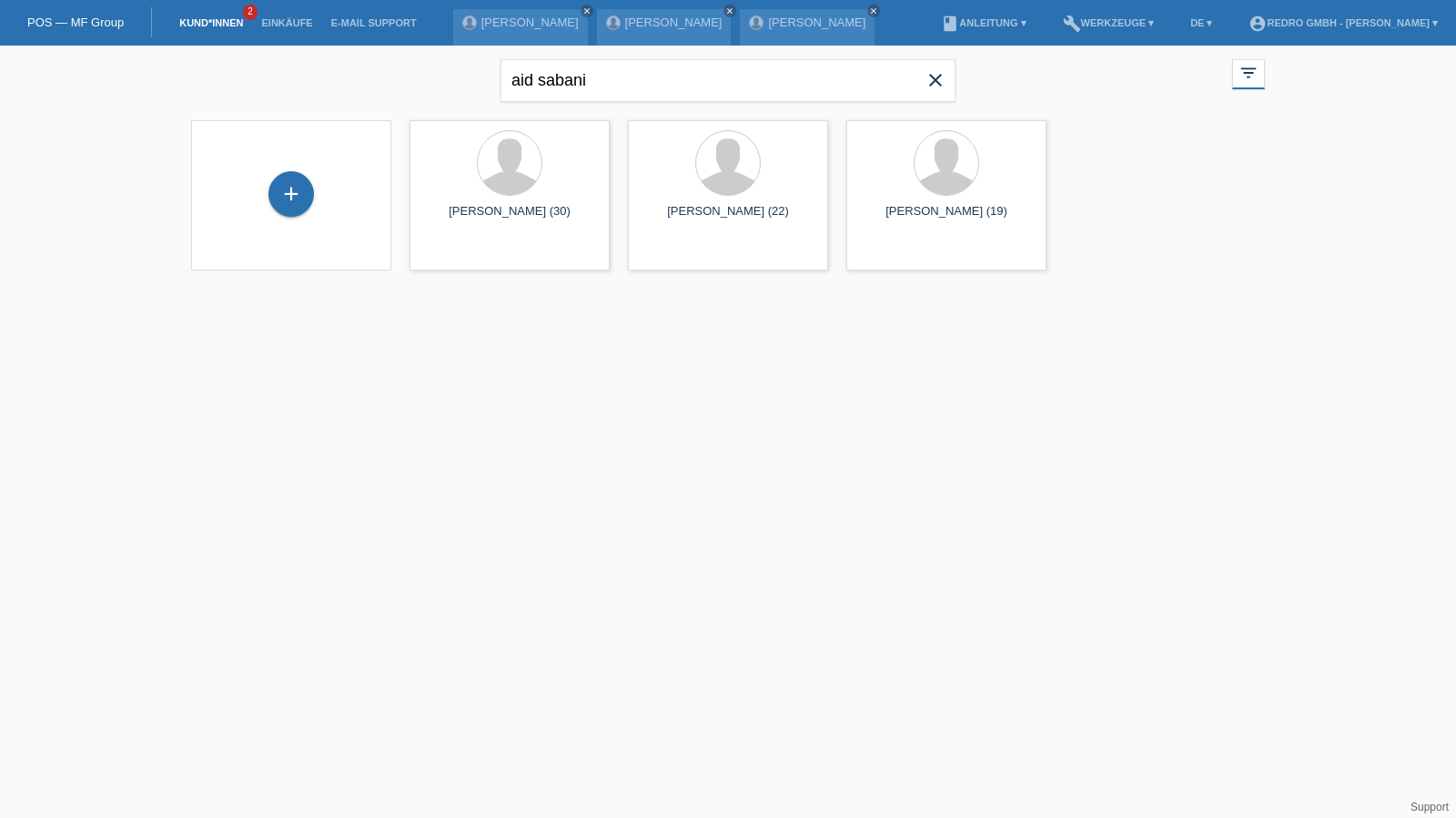
type input "aid sabani"
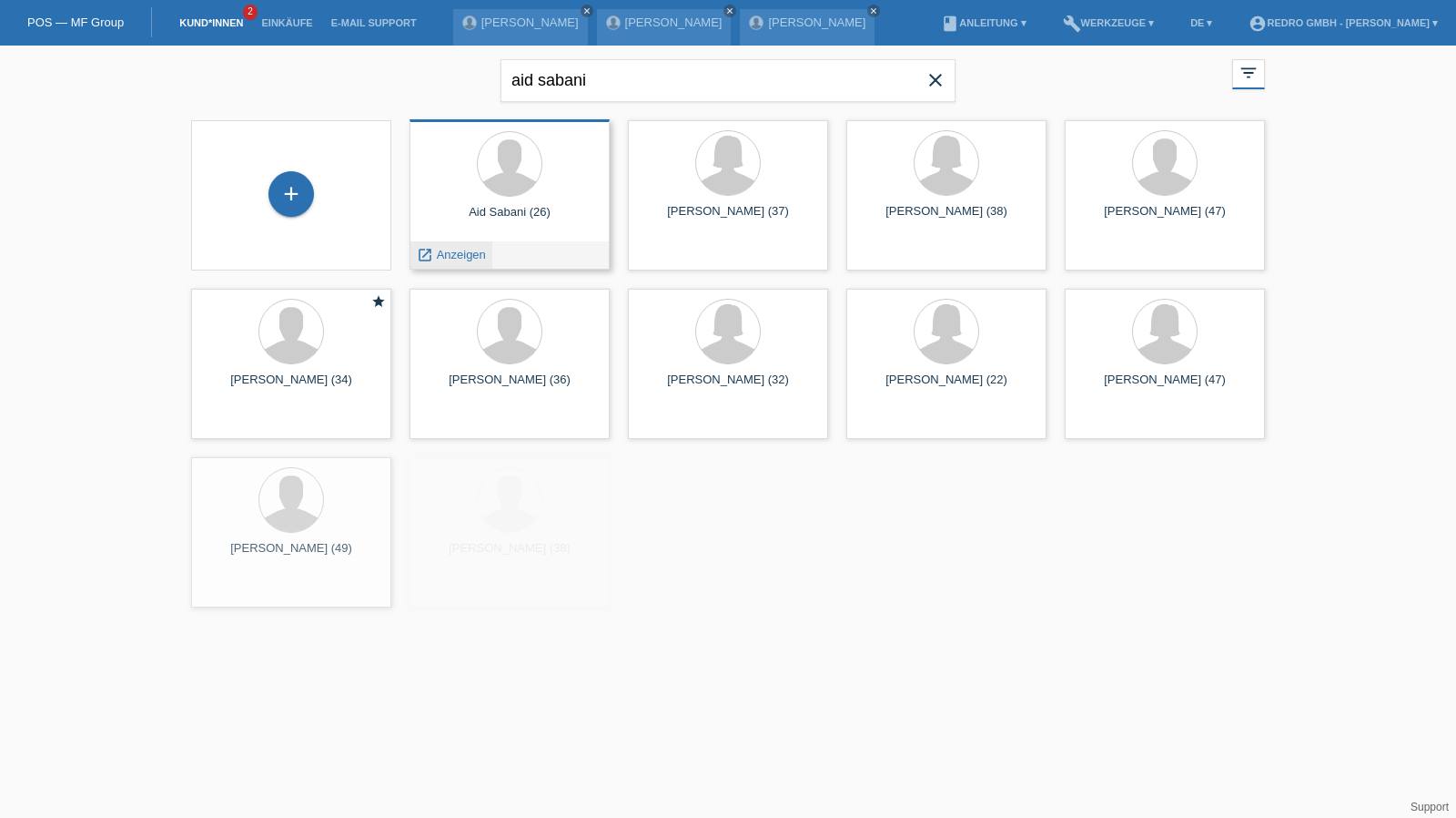
click at [462, 253] on span "Anzeigen" at bounding box center [462, 254] width 49 height 14
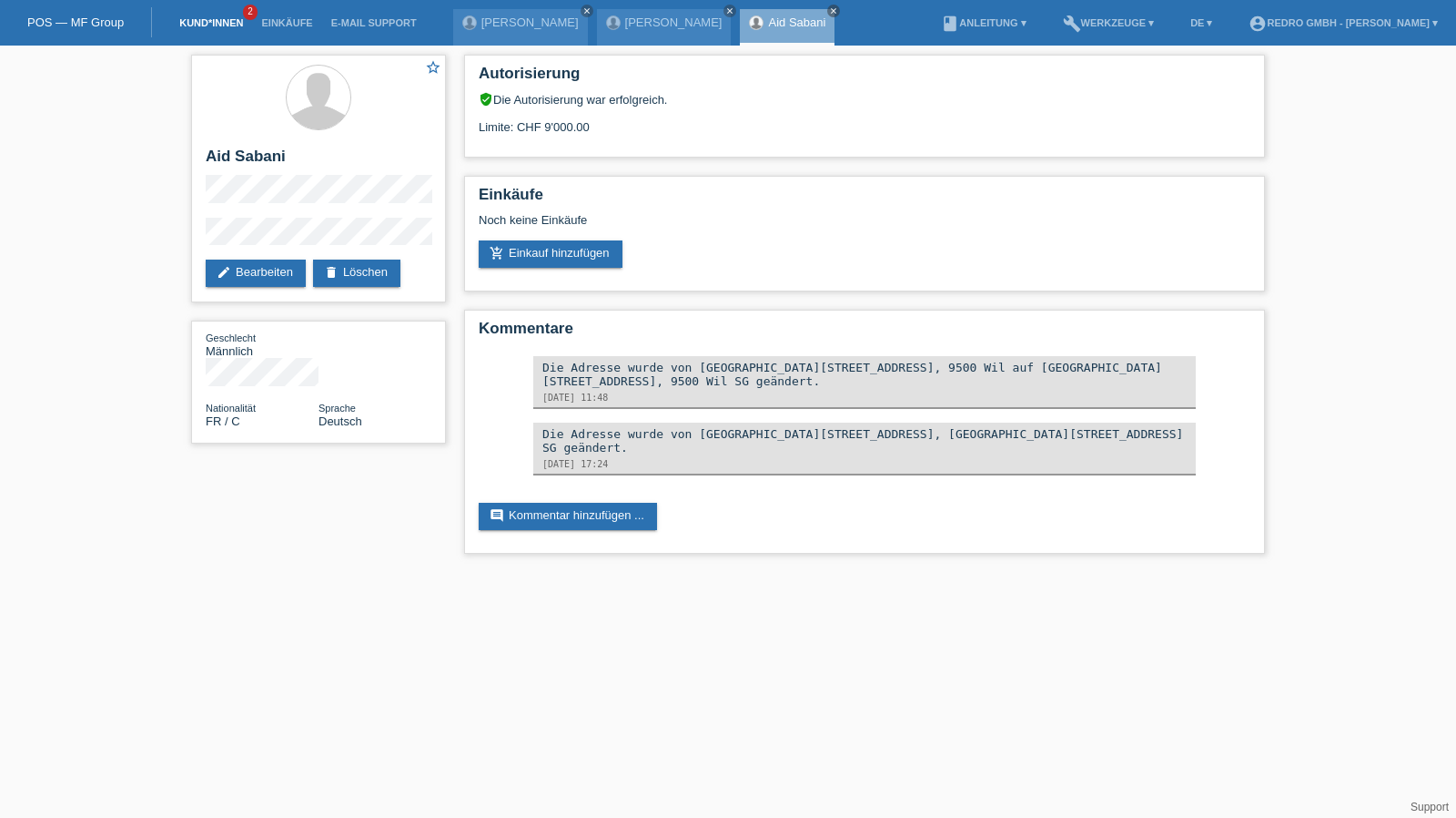
click at [186, 23] on link "Kund*innen" at bounding box center [211, 23] width 82 height 11
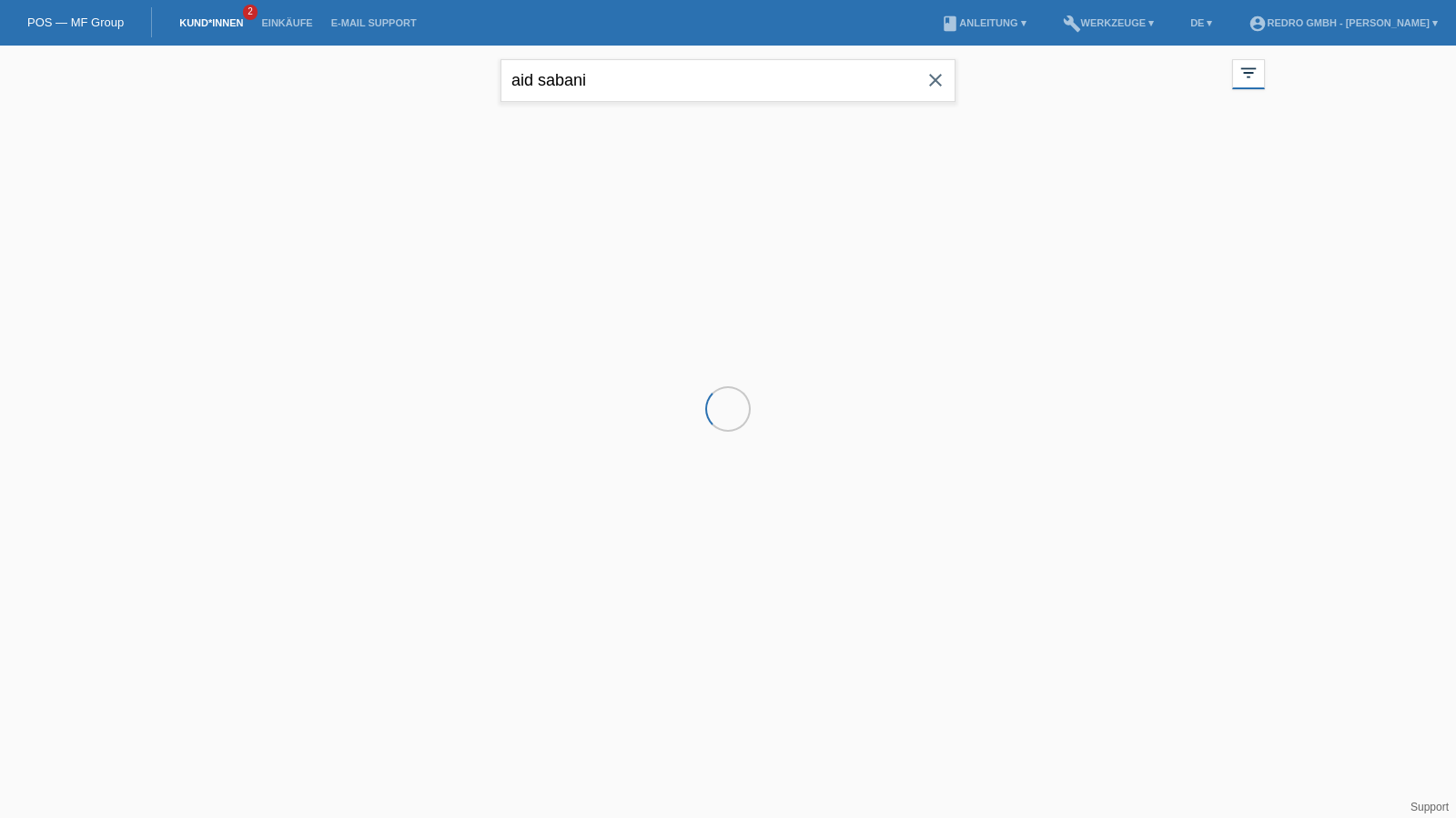
drag, startPoint x: 0, startPoint y: 0, endPoint x: 609, endPoint y: 73, distance: 613.4
click at [609, 73] on input "aid sabani" at bounding box center [727, 81] width 455 height 43
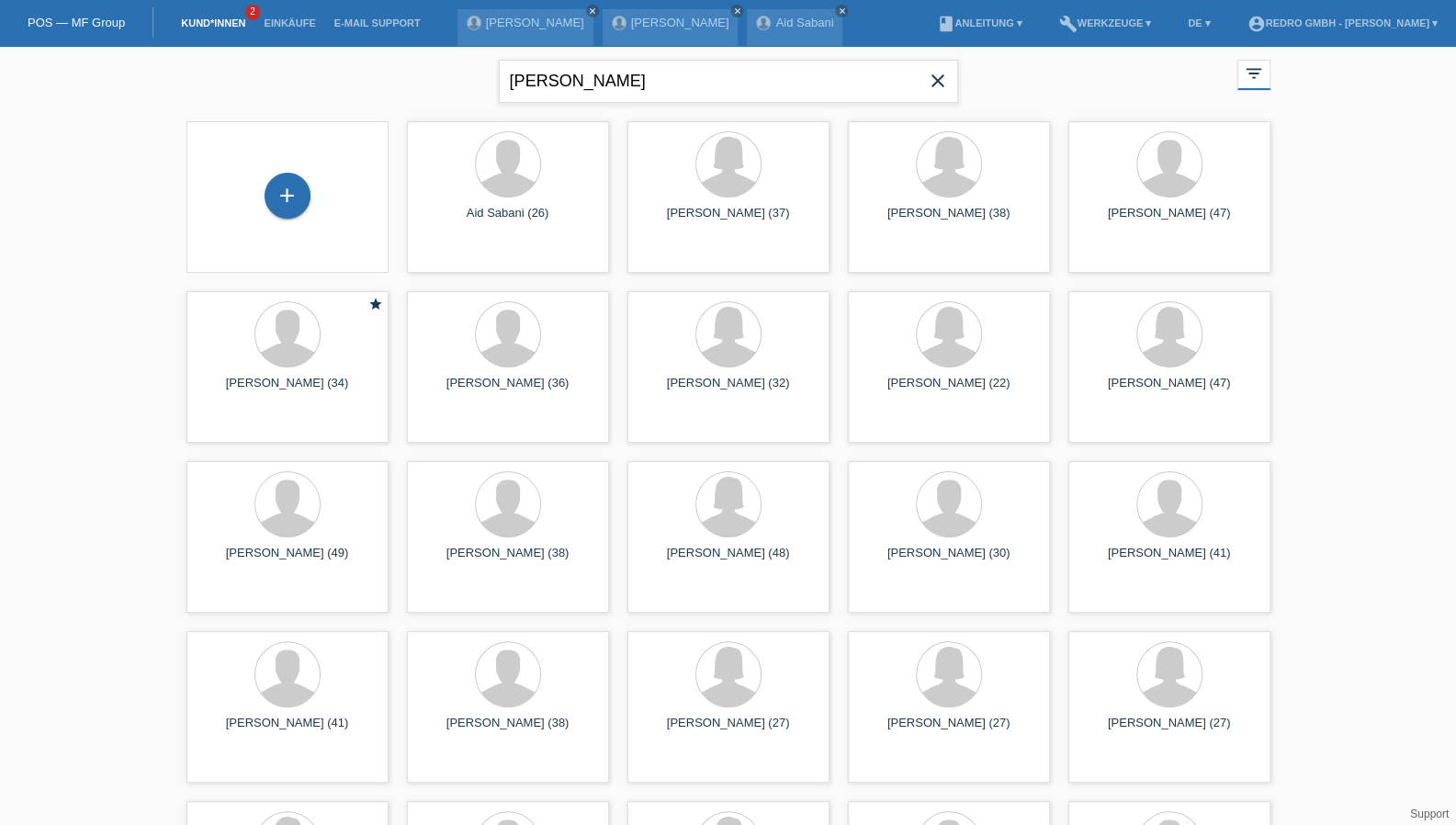
type input "bruno huber"
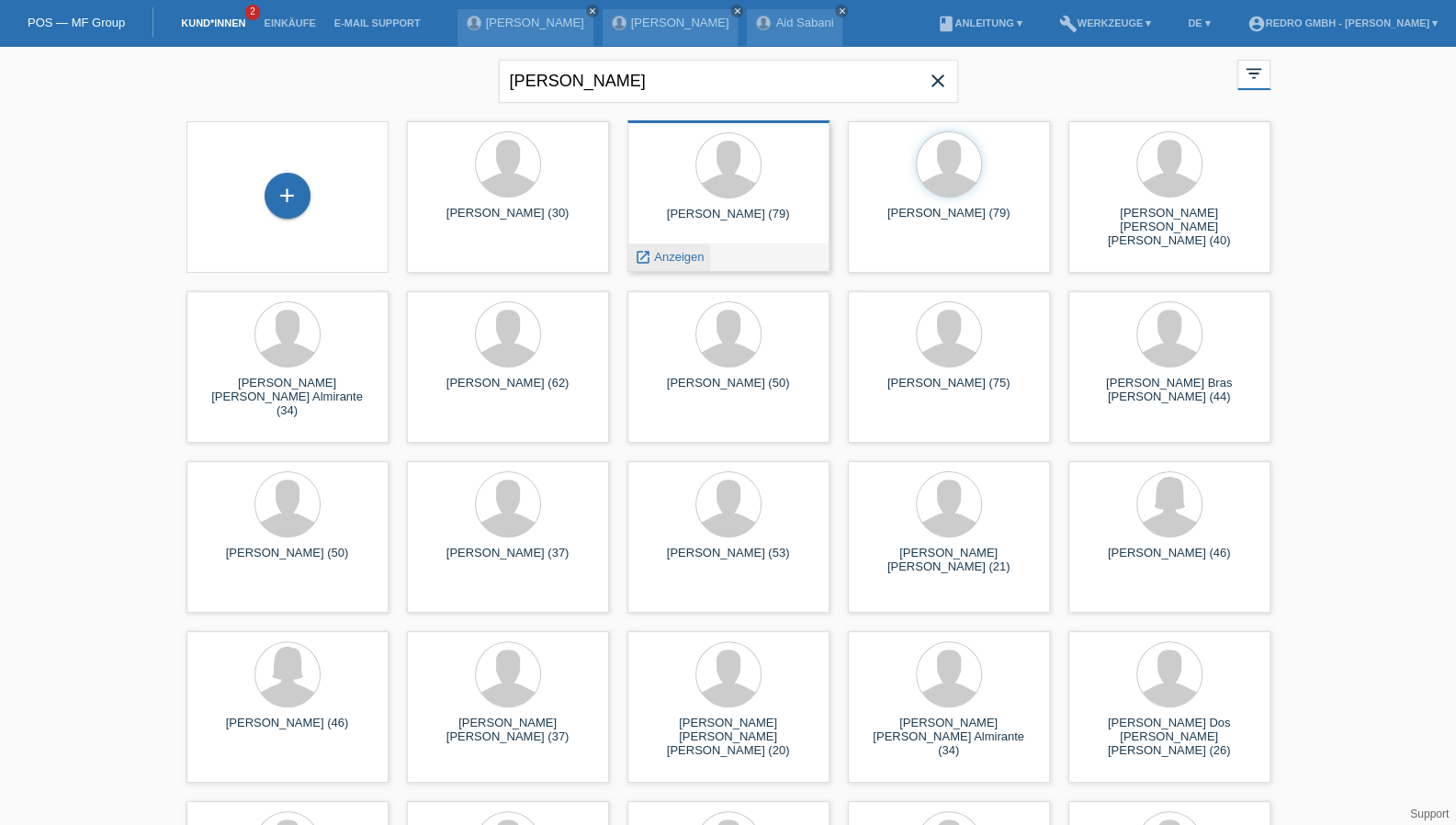
click at [684, 251] on span "Anzeigen" at bounding box center [679, 257] width 50 height 14
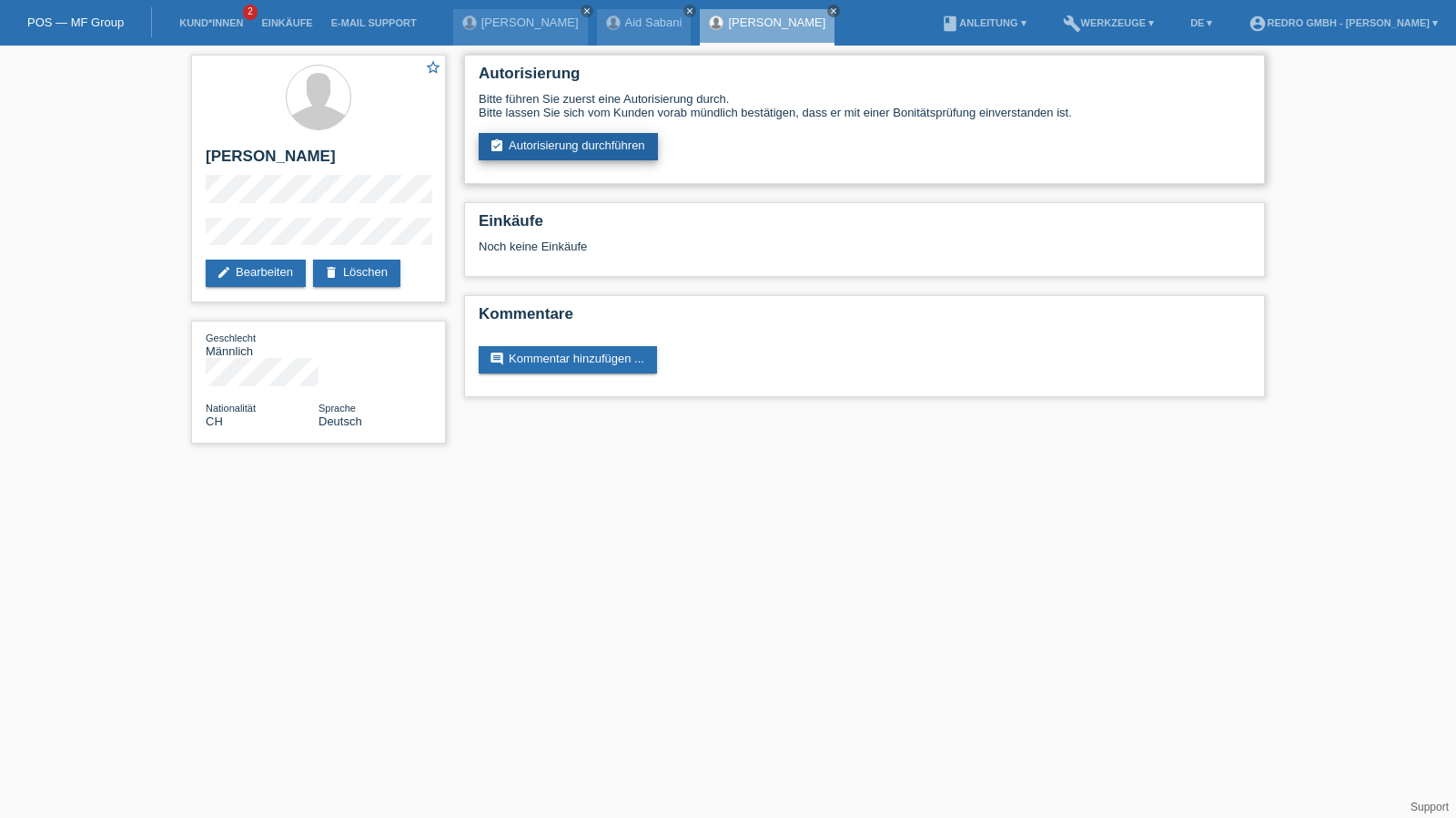
click at [560, 148] on link "assignment_turned_in Autorisierung durchführen" at bounding box center [568, 146] width 179 height 27
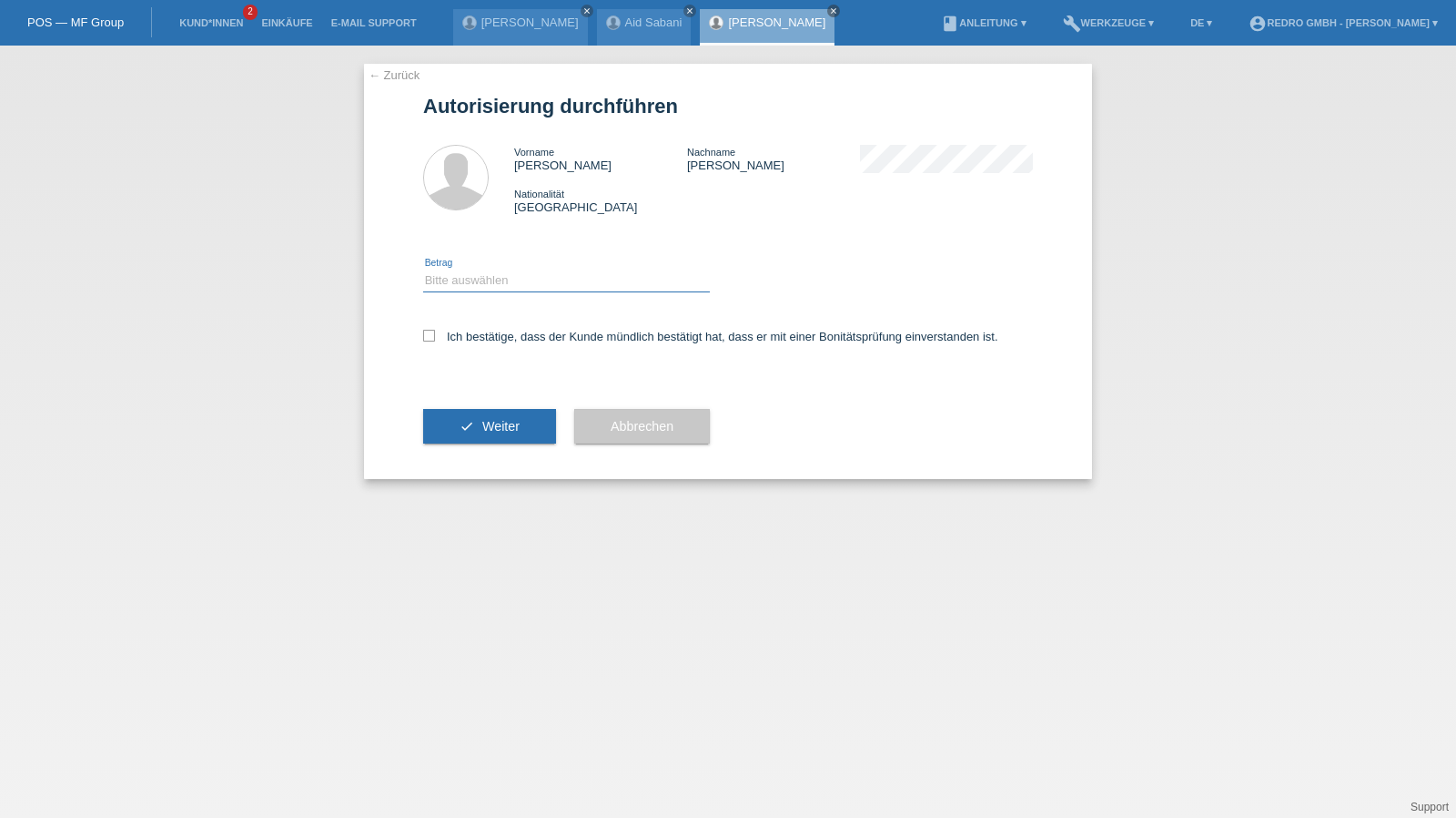
drag, startPoint x: 527, startPoint y: 275, endPoint x: 521, endPoint y: 290, distance: 16.2
click at [527, 275] on select "Bitte auswählen CHF 1.00 - CHF 499.00 CHF 500.00 - CHF 1'999.00 CHF 2'000.00 - …" at bounding box center [566, 281] width 286 height 22
select select "1"
click at [423, 270] on select "Bitte auswählen CHF 1.00 - CHF 499.00 CHF 500.00 - CHF 1'999.00 CHF 2'000.00 - …" at bounding box center [566, 281] width 286 height 22
click at [486, 330] on label "Ich bestätige, dass der Kunde mündlich bestätigt hat, dass er mit einer Bonität…" at bounding box center [711, 336] width 575 height 14
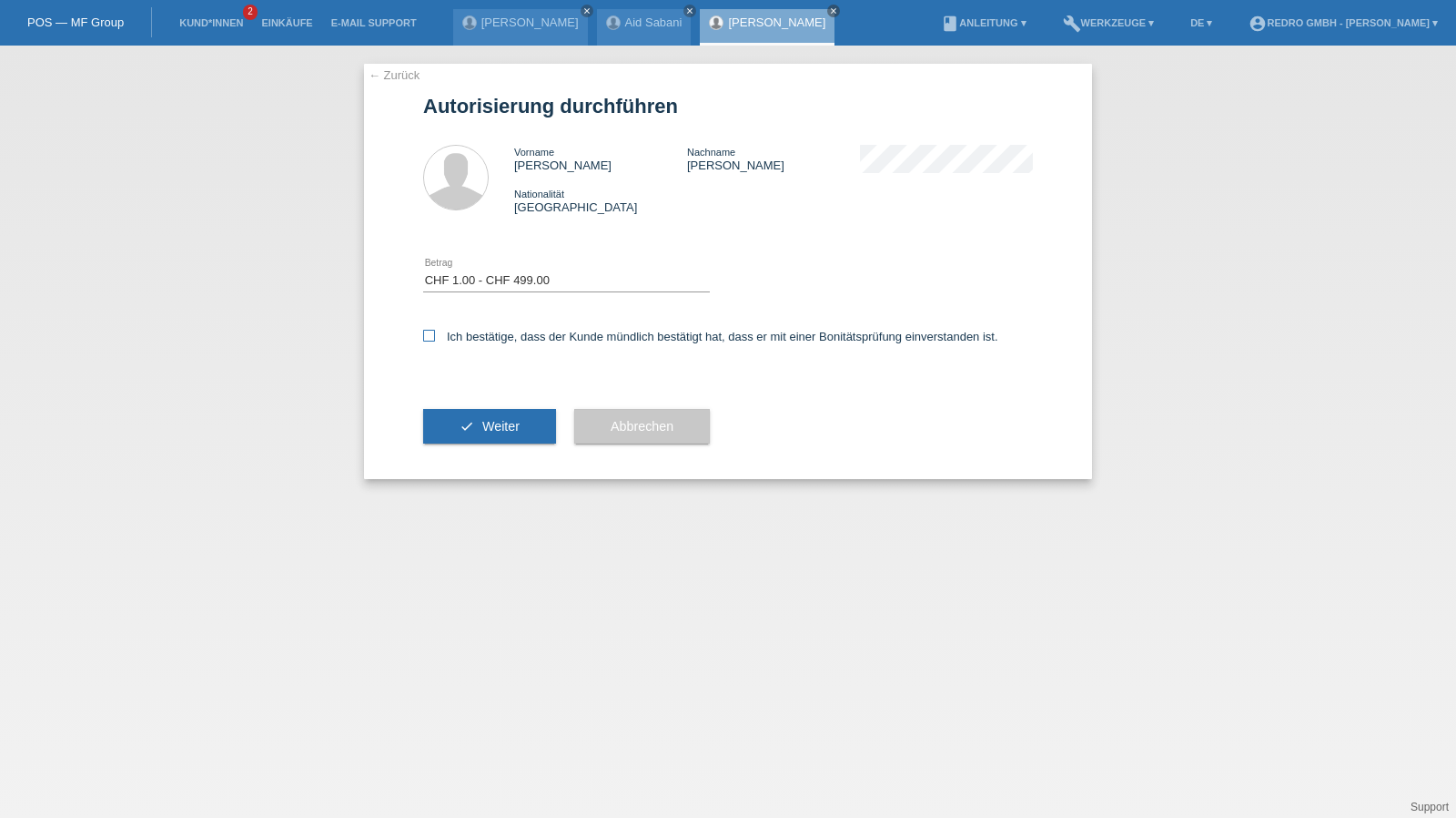
click at [435, 330] on input "Ich bestätige, dass der Kunde mündlich bestätigt hat, dass er mit einer Bonität…" at bounding box center [429, 335] width 12 height 12
checkbox input "true"
click at [464, 426] on icon "check" at bounding box center [466, 426] width 15 height 15
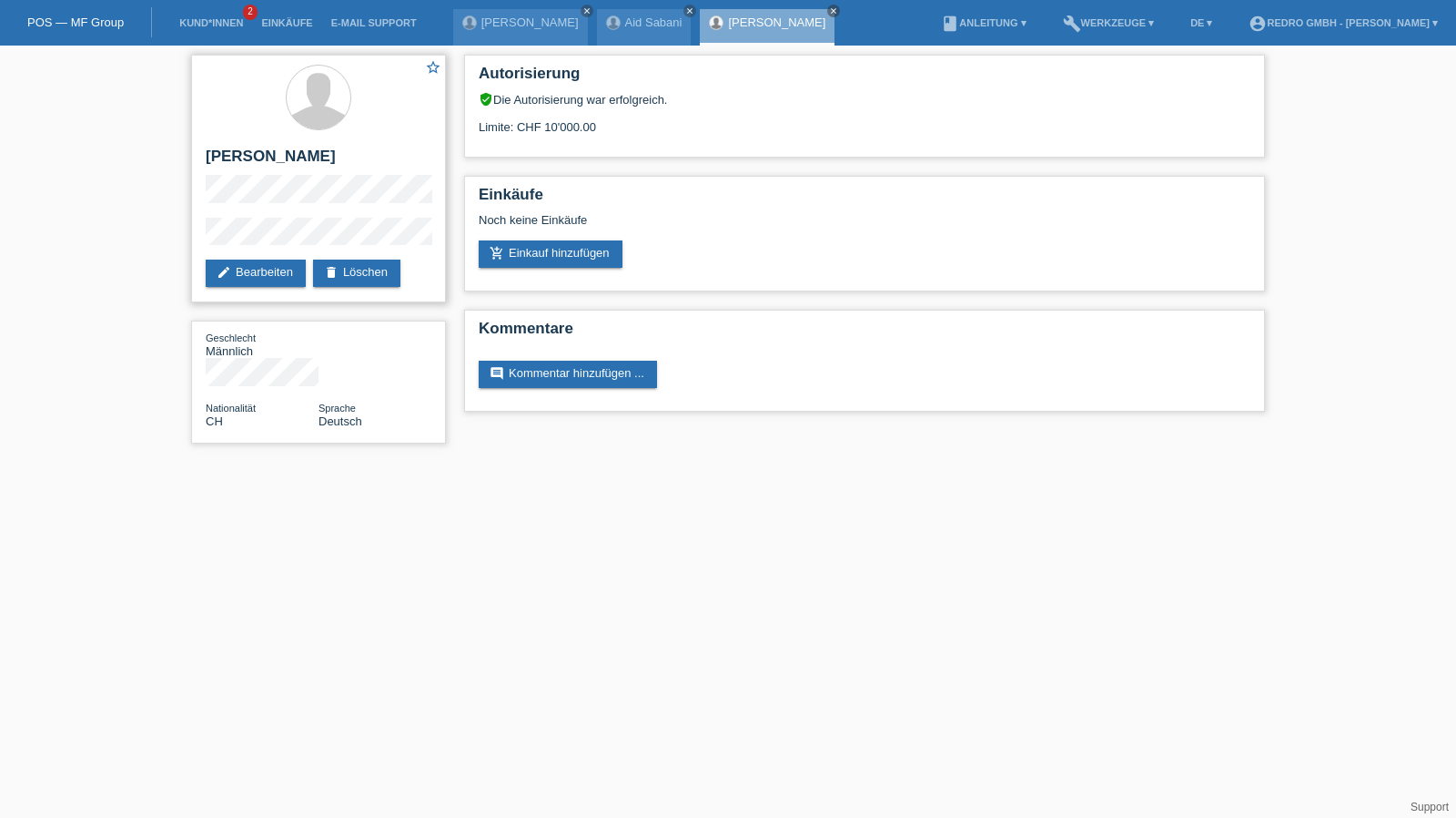
click at [382, 214] on div "star_border [PERSON_NAME] edit Bearbeiten delete Löschen" at bounding box center [318, 178] width 255 height 248
click at [187, 238] on div "star_border [PERSON_NAME] edit Bearbeiten delete Löschen Geschlecht Männlich Na…" at bounding box center [318, 253] width 273 height 416
click at [255, 160] on h2 "[PERSON_NAME]" at bounding box center [318, 161] width 226 height 27
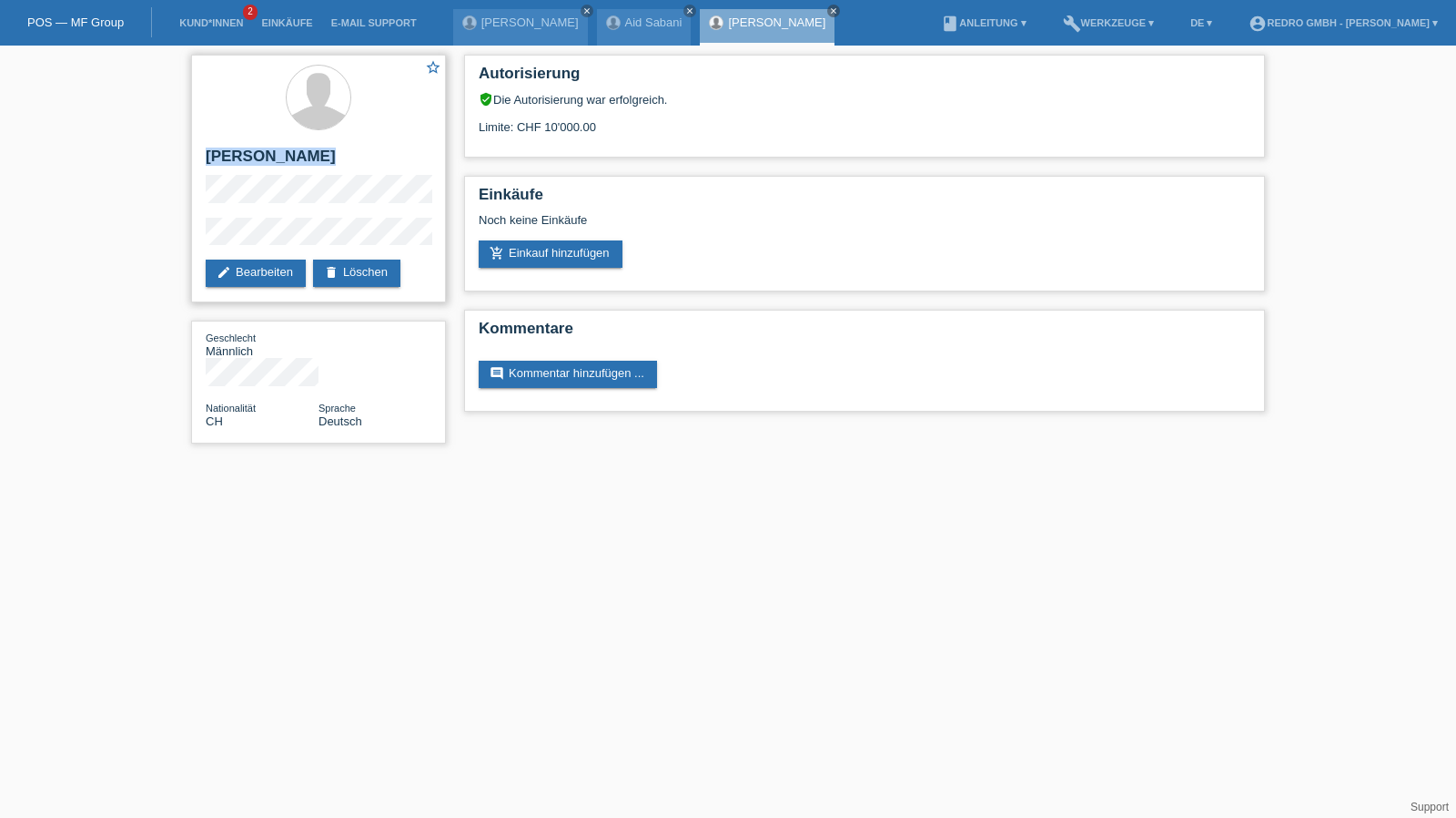
copy div "[PERSON_NAME]"
click at [215, 25] on link "Kund*innen" at bounding box center [211, 23] width 82 height 11
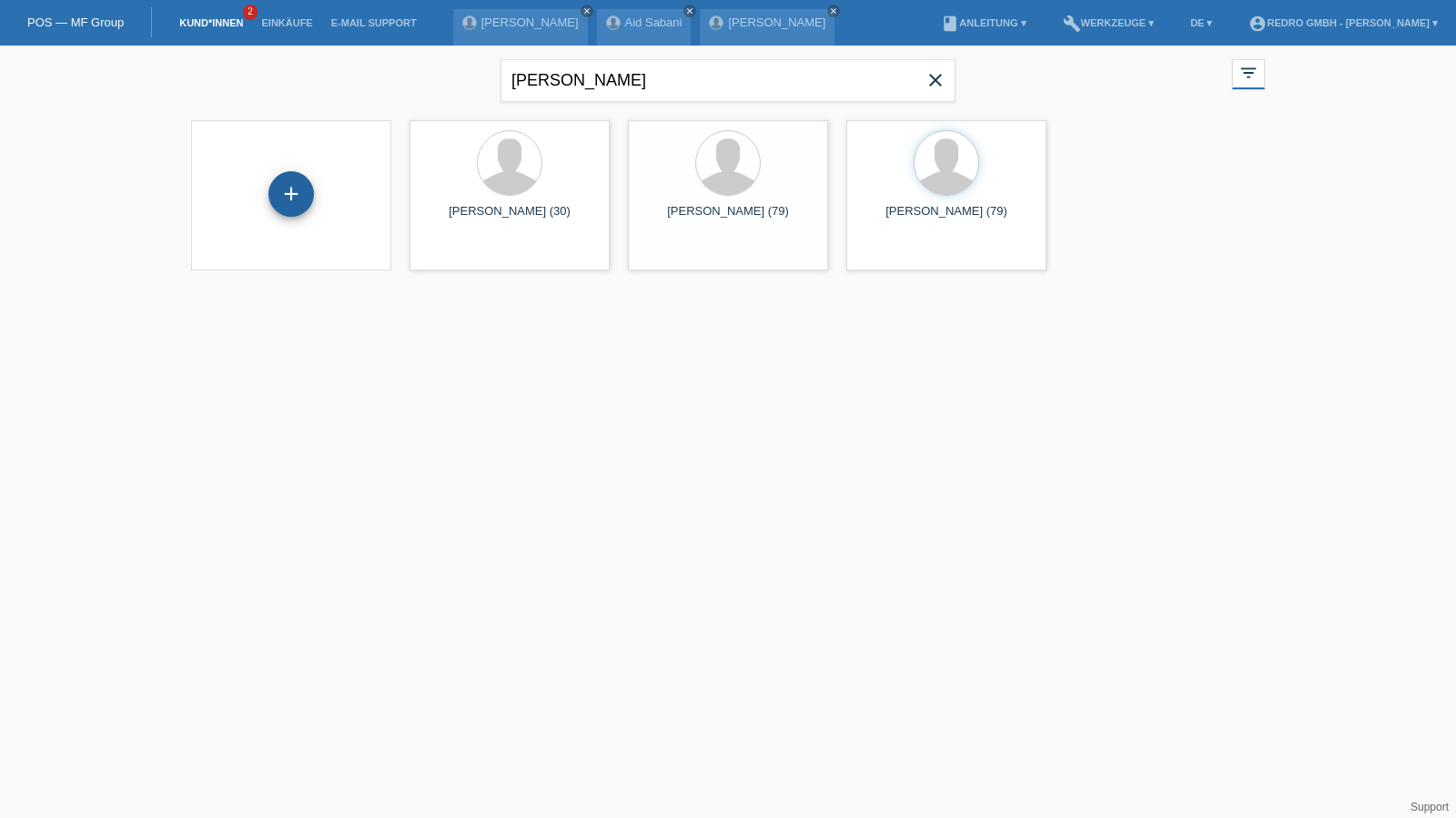
click at [298, 189] on div "+" at bounding box center [292, 194] width 46 height 46
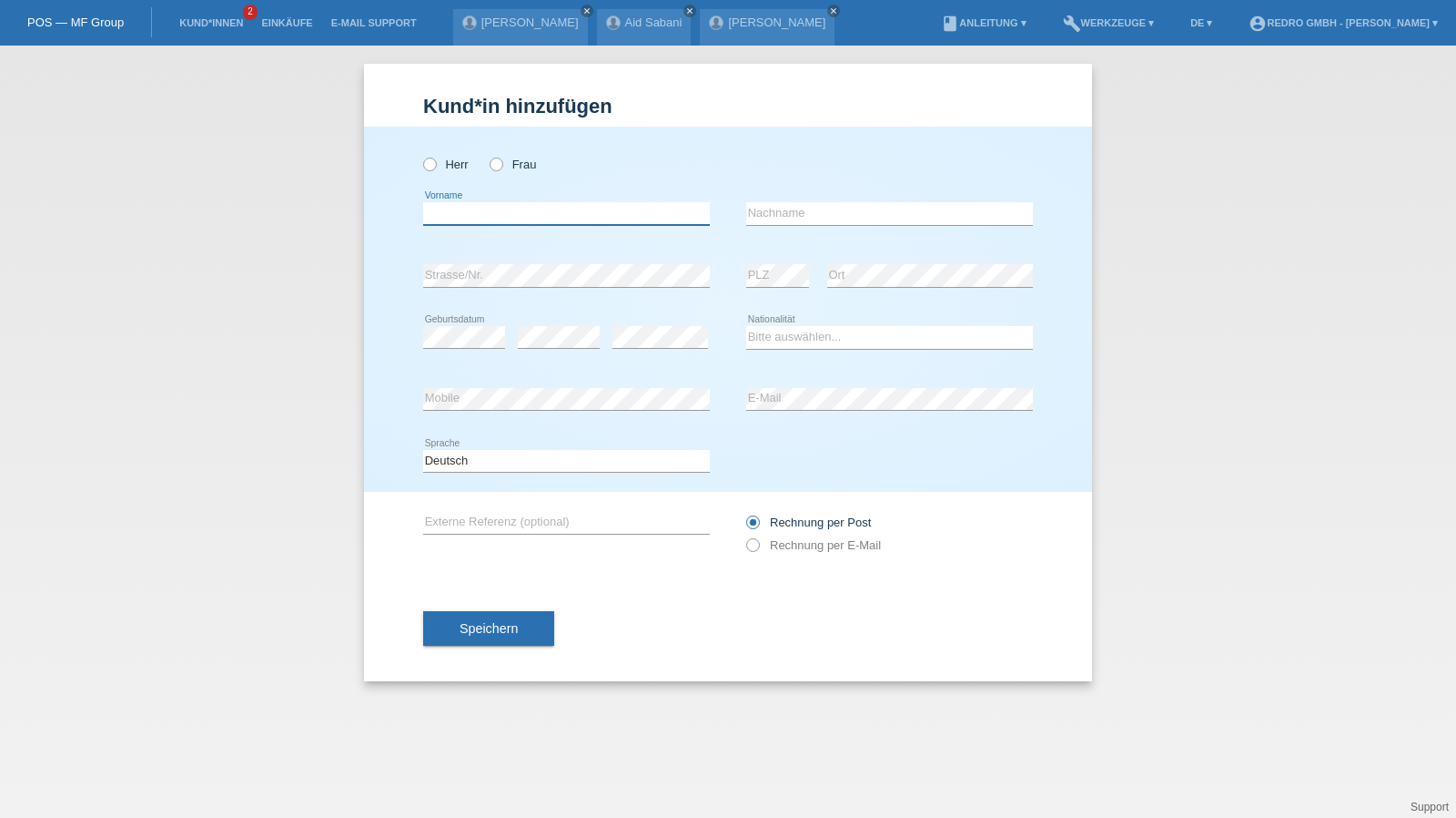
click at [658, 211] on input "text" at bounding box center [566, 213] width 286 height 23
type input "[PERSON_NAME]"
type input "Welte"
select select "CH"
click at [485, 623] on span "Speichern" at bounding box center [488, 629] width 59 height 15
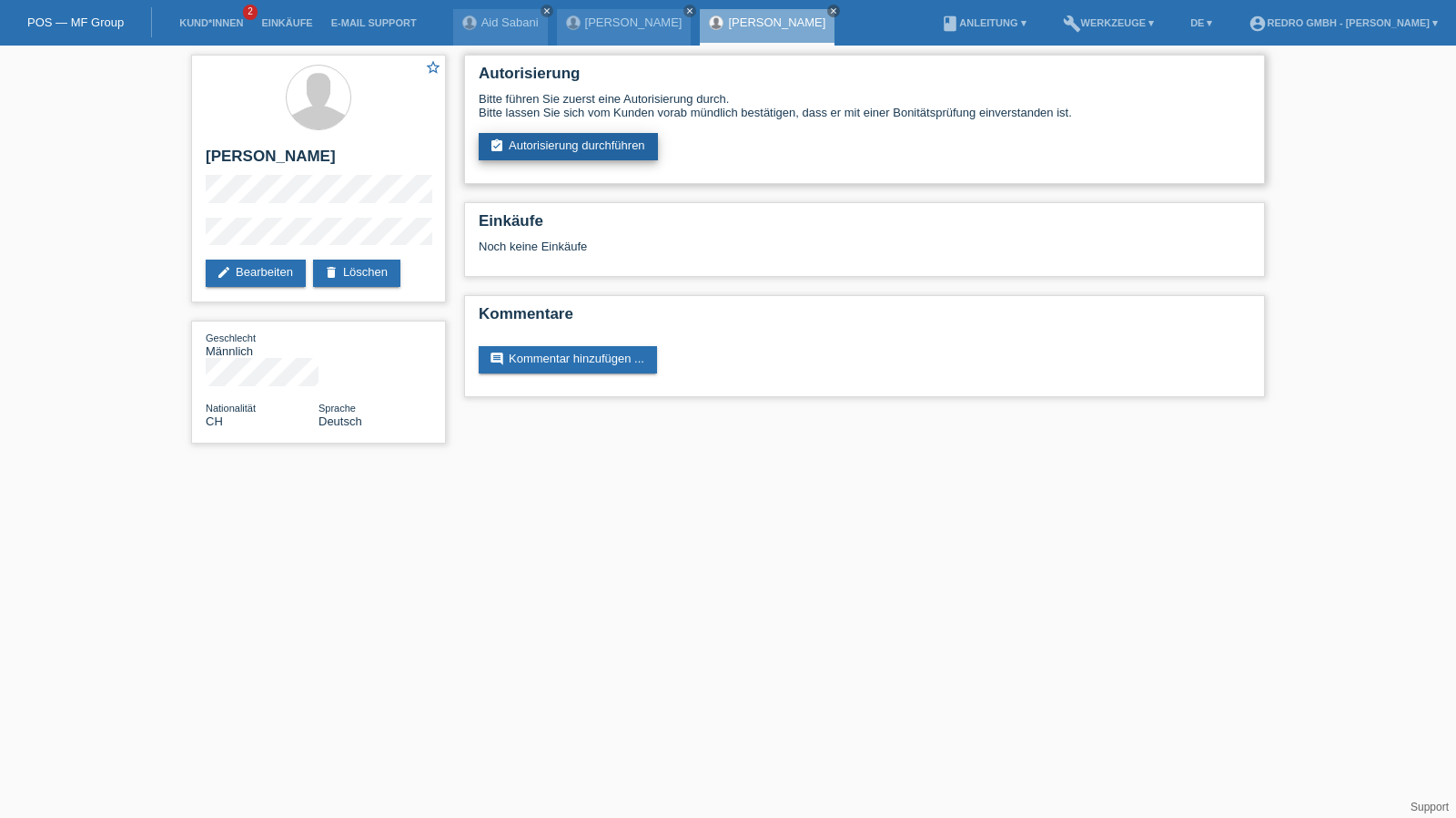
click at [548, 141] on link "assignment_turned_in Autorisierung durchführen" at bounding box center [568, 146] width 179 height 27
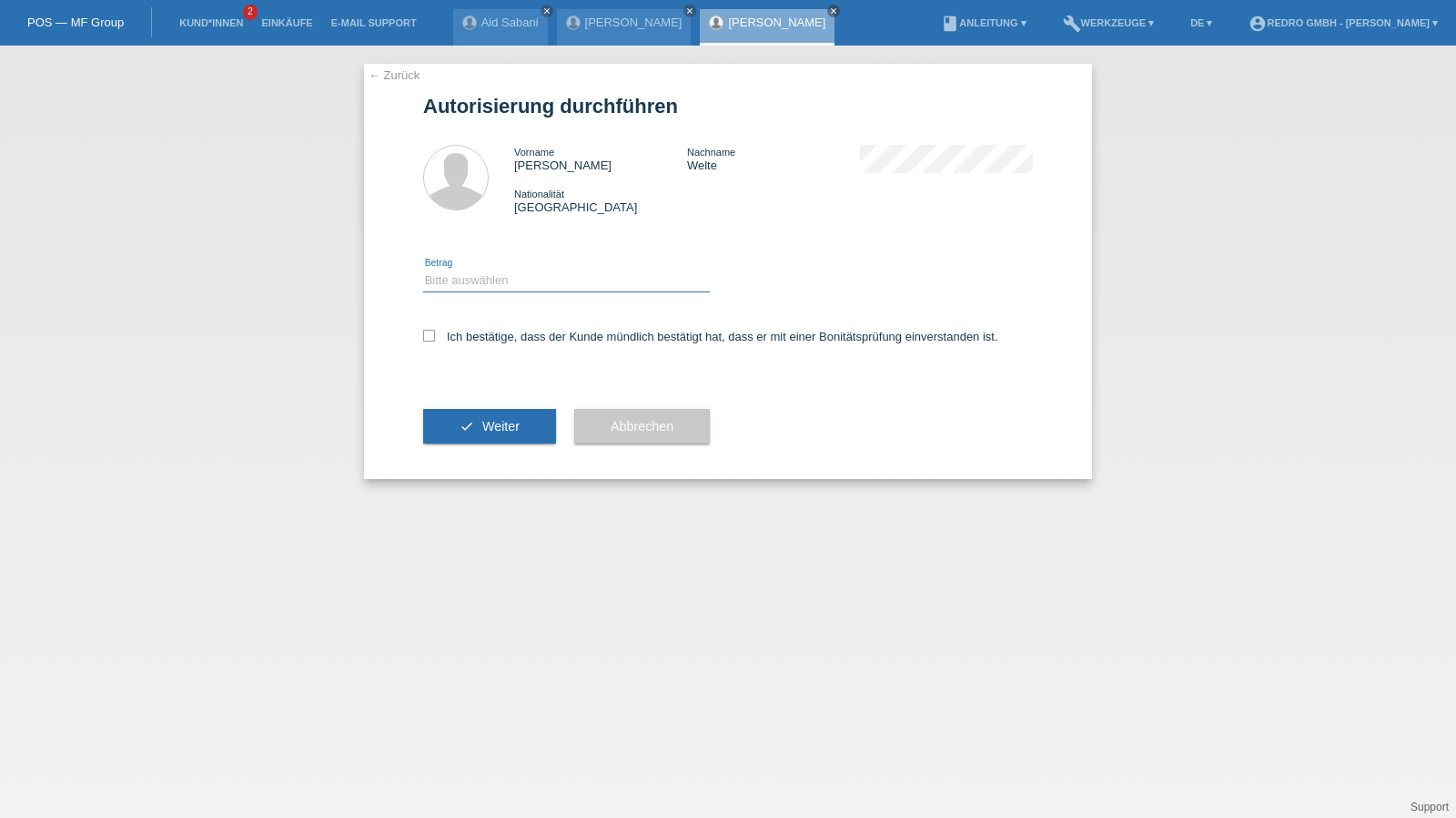
drag, startPoint x: 509, startPoint y: 279, endPoint x: 506, endPoint y: 288, distance: 9.5
click at [509, 279] on select "Bitte auswählen CHF 1.00 - CHF 499.00 CHF 500.00 - CHF 1'999.00 CHF 2'000.00 - …" at bounding box center [566, 281] width 286 height 22
select select "1"
click at [423, 270] on select "Bitte auswählen CHF 1.00 - CHF 499.00 CHF 500.00 - CHF 1'999.00 CHF 2'000.00 - …" at bounding box center [566, 281] width 286 height 22
click at [466, 332] on label "Ich bestätige, dass der Kunde mündlich bestätigt hat, dass er mit einer Bonität…" at bounding box center [711, 336] width 575 height 14
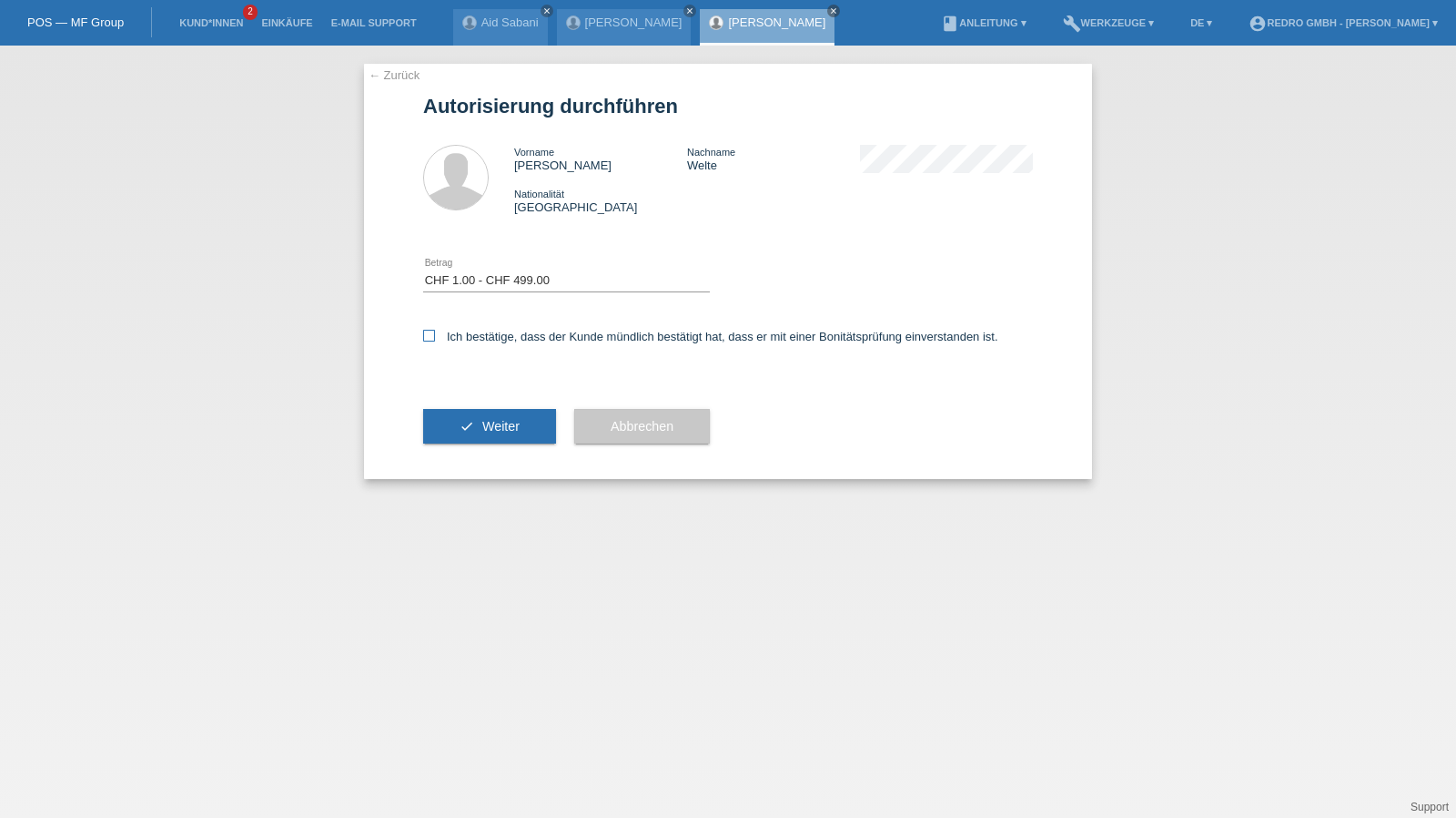
click at [435, 332] on input "Ich bestätige, dass der Kunde mündlich bestätigt hat, dass er mit einer Bonität…" at bounding box center [429, 335] width 12 height 12
checkbox input "true"
click at [460, 463] on div "check Weiter" at bounding box center [489, 425] width 133 height 105
click at [473, 436] on button "check Weiter" at bounding box center [489, 426] width 133 height 35
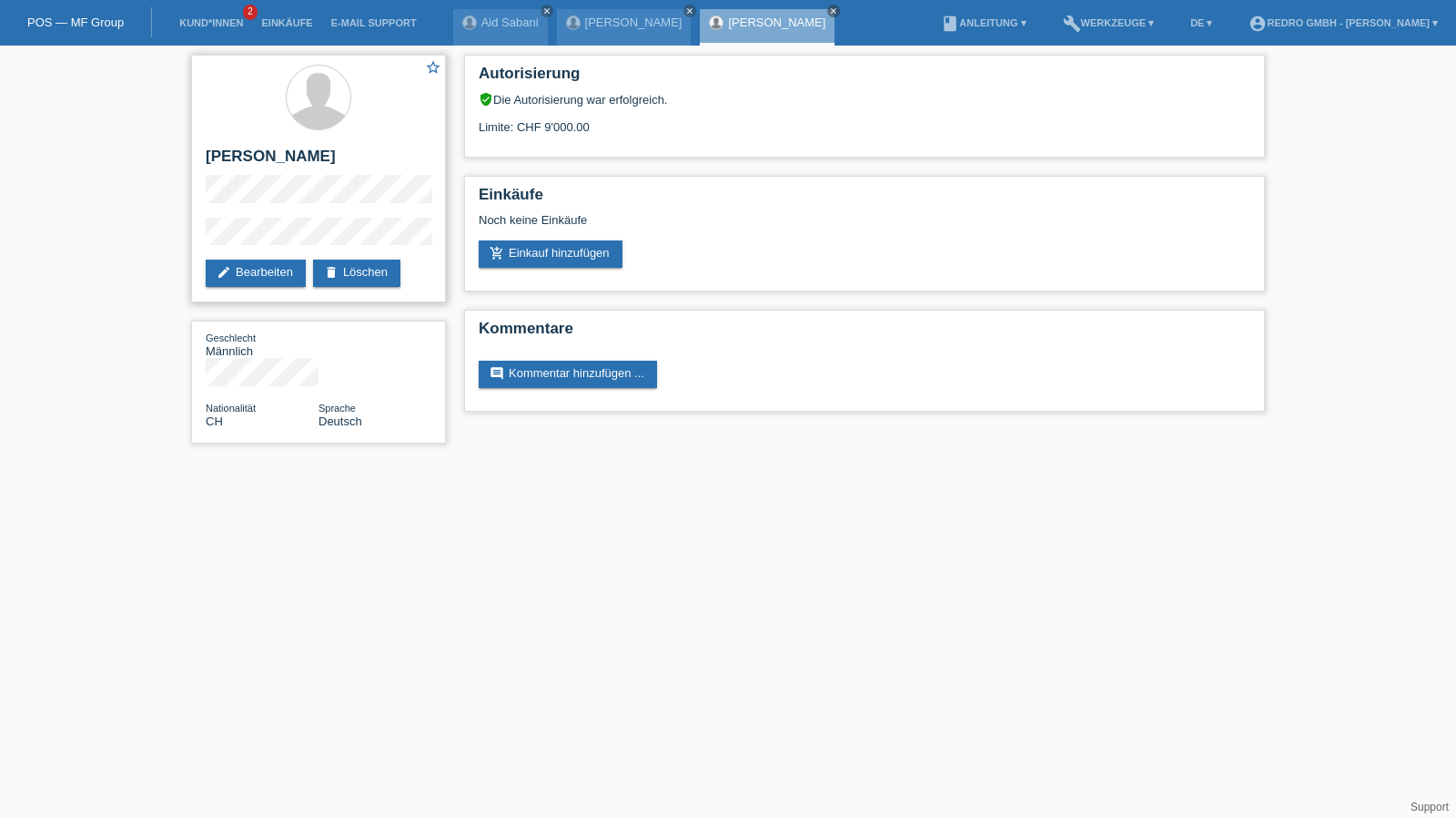
click at [233, 160] on h2 "[PERSON_NAME]" at bounding box center [318, 161] width 226 height 27
copy div "[PERSON_NAME]"
click at [193, 238] on div "star_border [PERSON_NAME] edit Bearbeiten delete Löschen" at bounding box center [318, 178] width 255 height 248
